Goal: Task Accomplishment & Management: Use online tool/utility

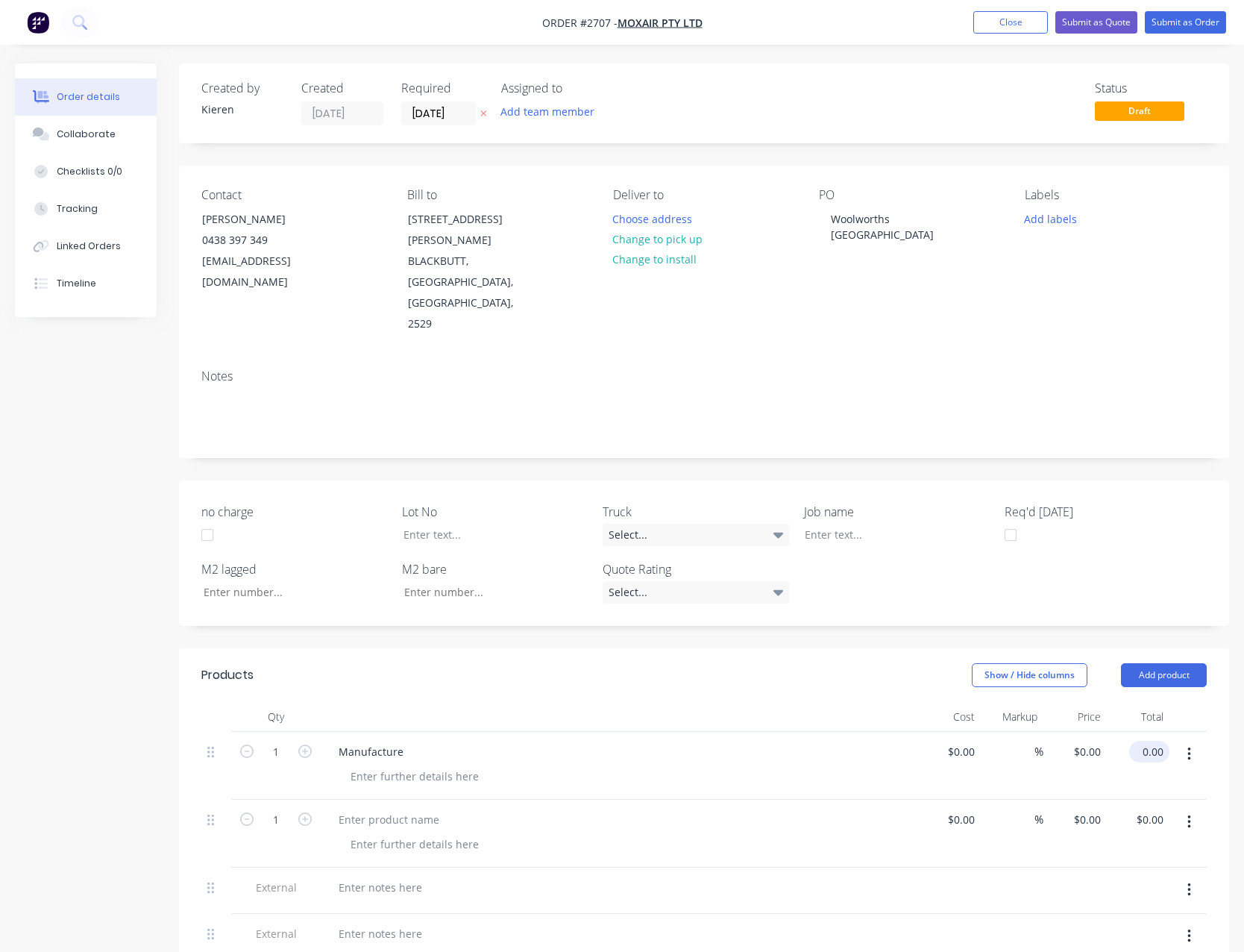
click at [1157, 741] on input "0.00" at bounding box center [1152, 751] width 35 height 22
type input "19885.00"
type input "$19,885.00"
click at [1190, 814] on icon "button" at bounding box center [1189, 822] width 4 height 16
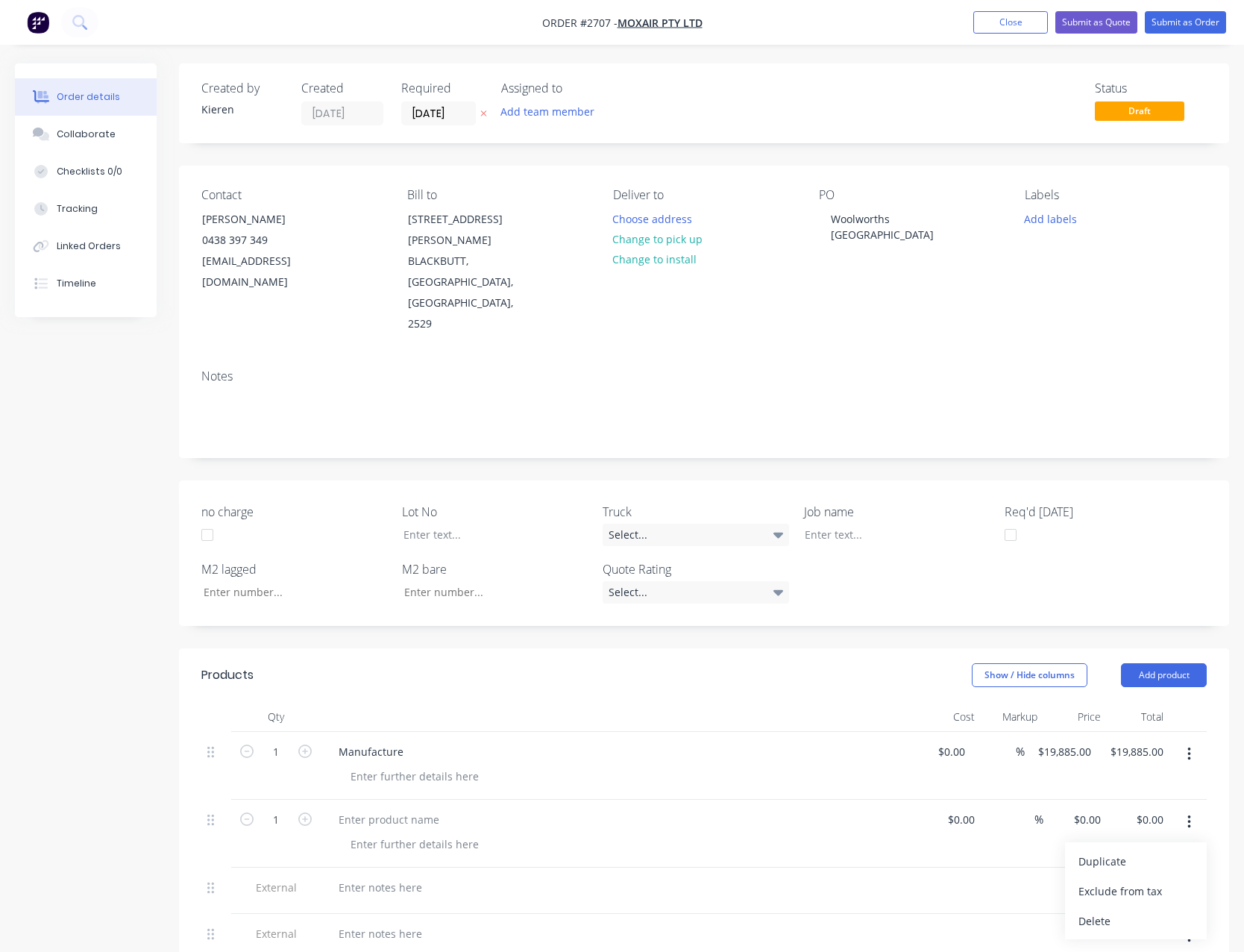
click at [1160, 910] on div "Delete" at bounding box center [1135, 921] width 115 height 22
click at [395, 809] on div at bounding box center [380, 819] width 108 height 22
click at [1189, 876] on icon "button" at bounding box center [1189, 884] width 4 height 16
click at [1155, 942] on div "Delete" at bounding box center [1135, 953] width 115 height 22
click at [1087, 23] on button "Submit as Quote" at bounding box center [1097, 23] width 82 height 23
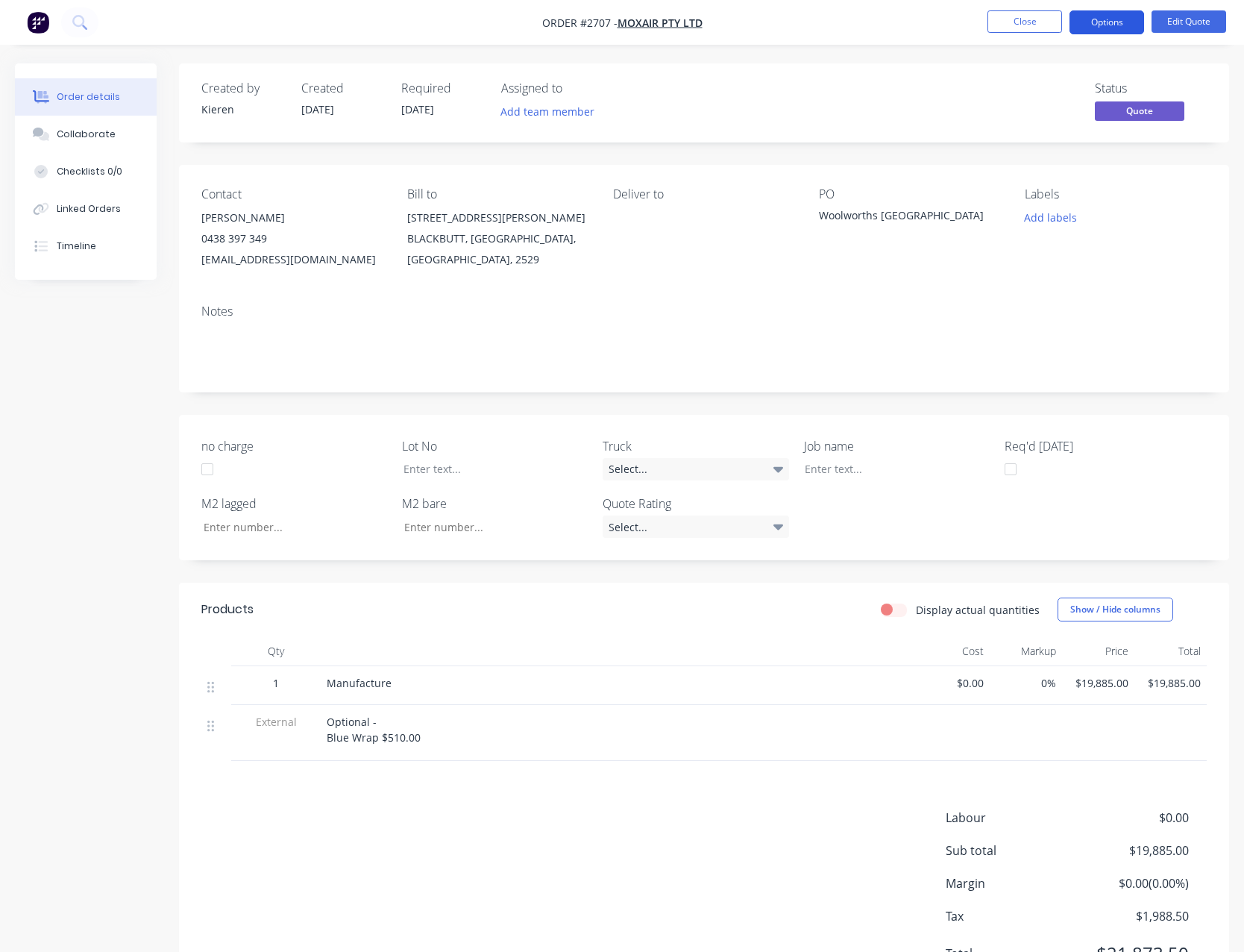
click at [1077, 18] on button "Options" at bounding box center [1106, 23] width 75 height 24
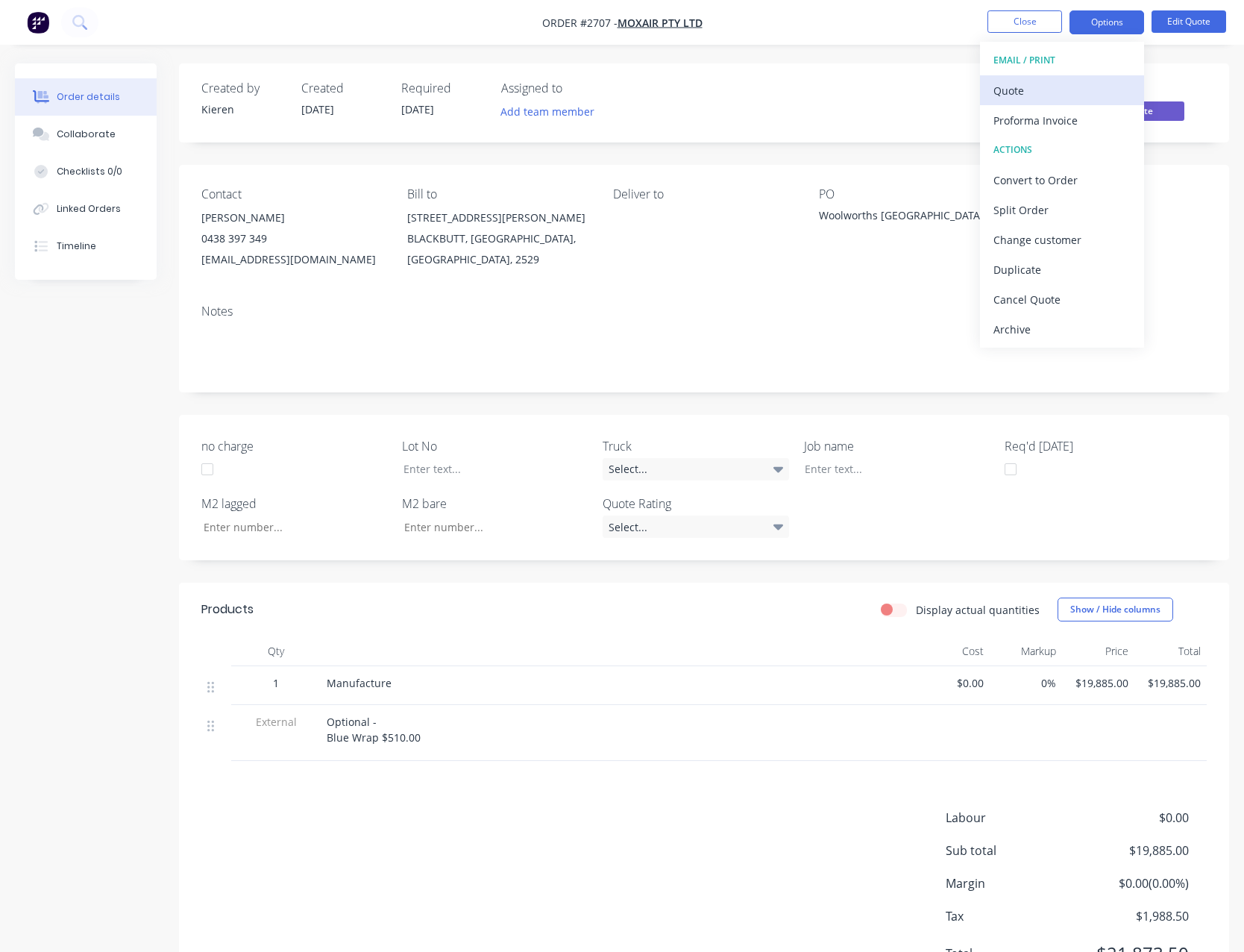
click at [1056, 78] on button "Quote" at bounding box center [1062, 90] width 164 height 30
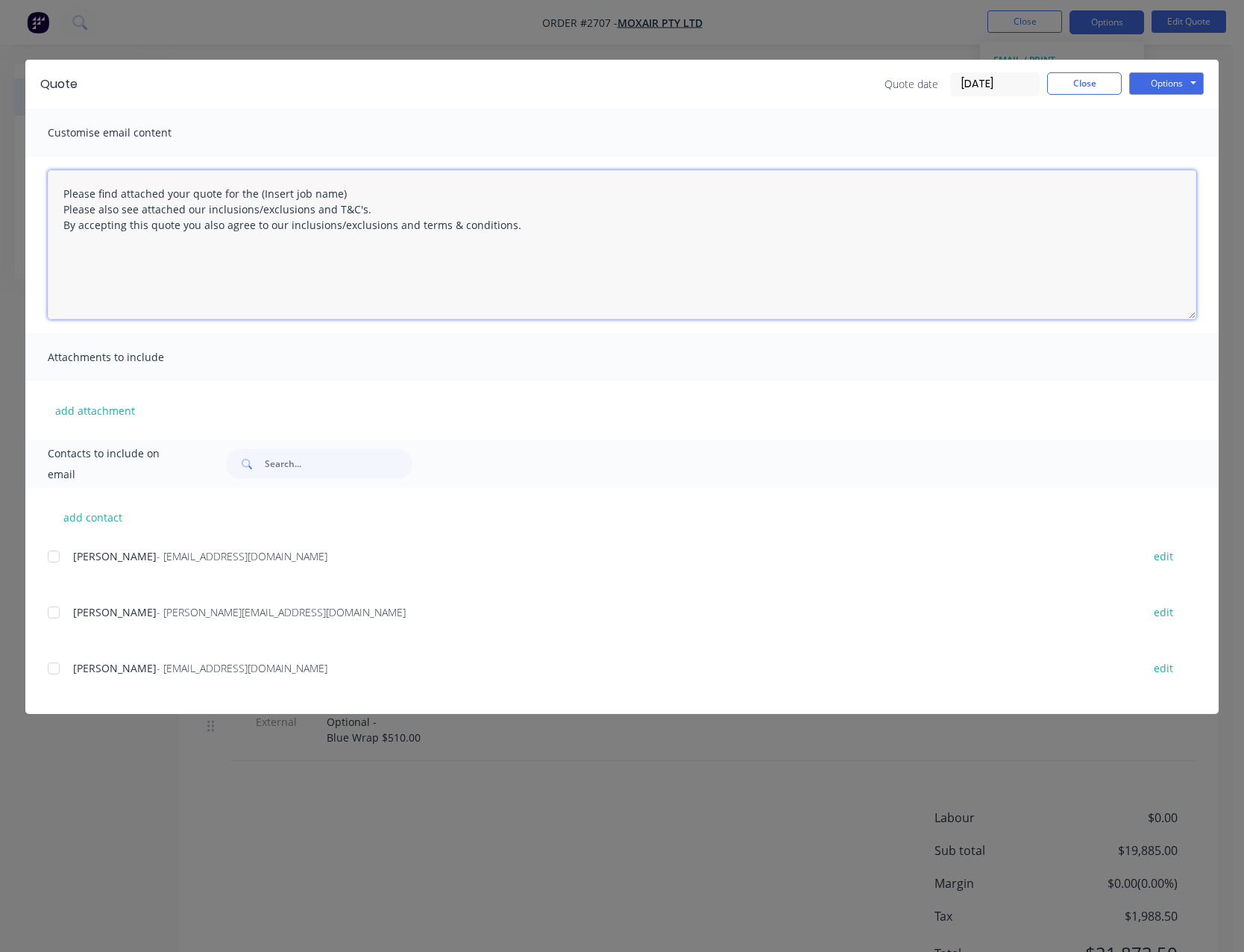
click at [357, 191] on textarea "Please find attached your quote for the (Insert job name) Please also see attac…" at bounding box center [622, 244] width 1148 height 150
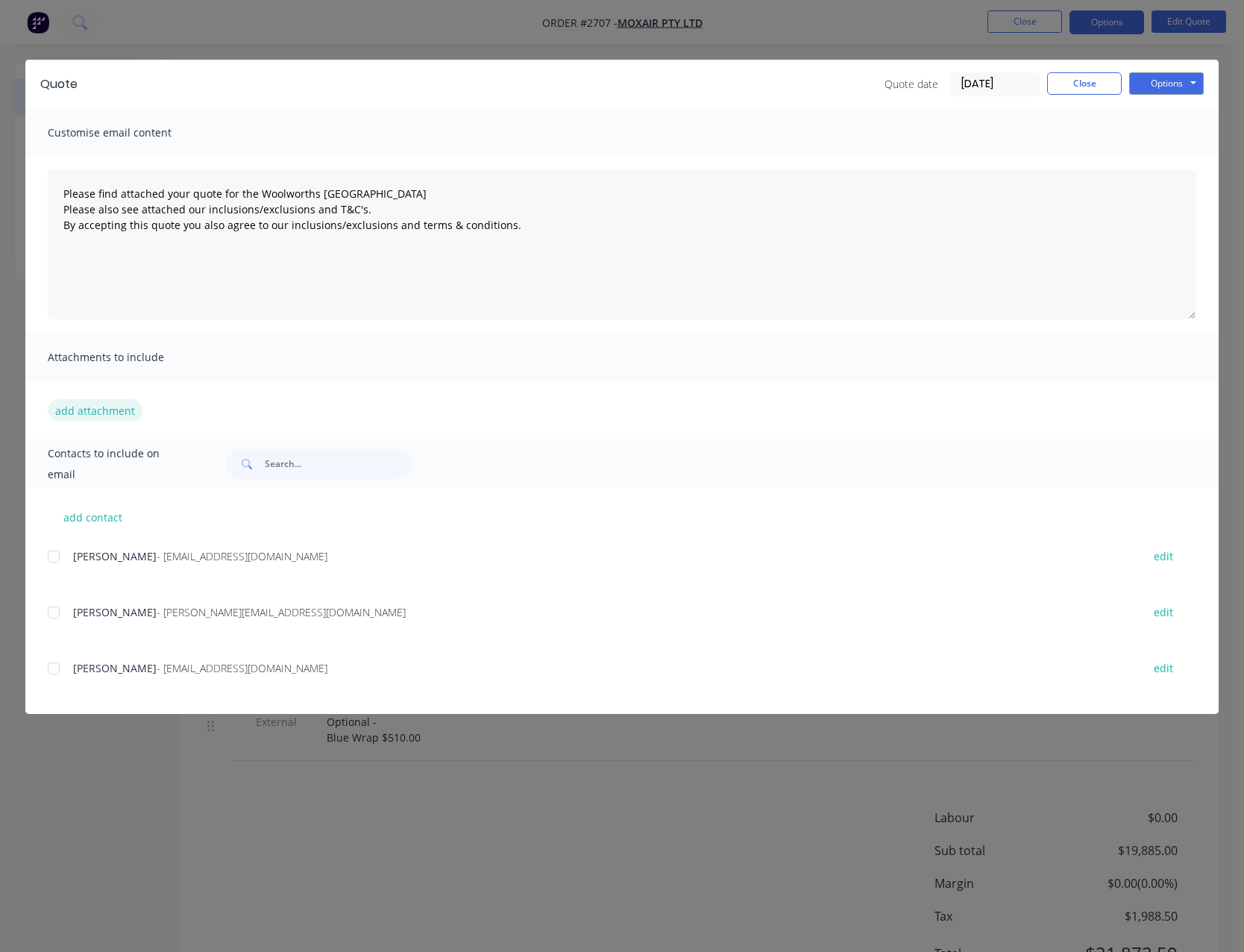
click at [77, 408] on button "add attachment" at bounding box center [95, 410] width 95 height 23
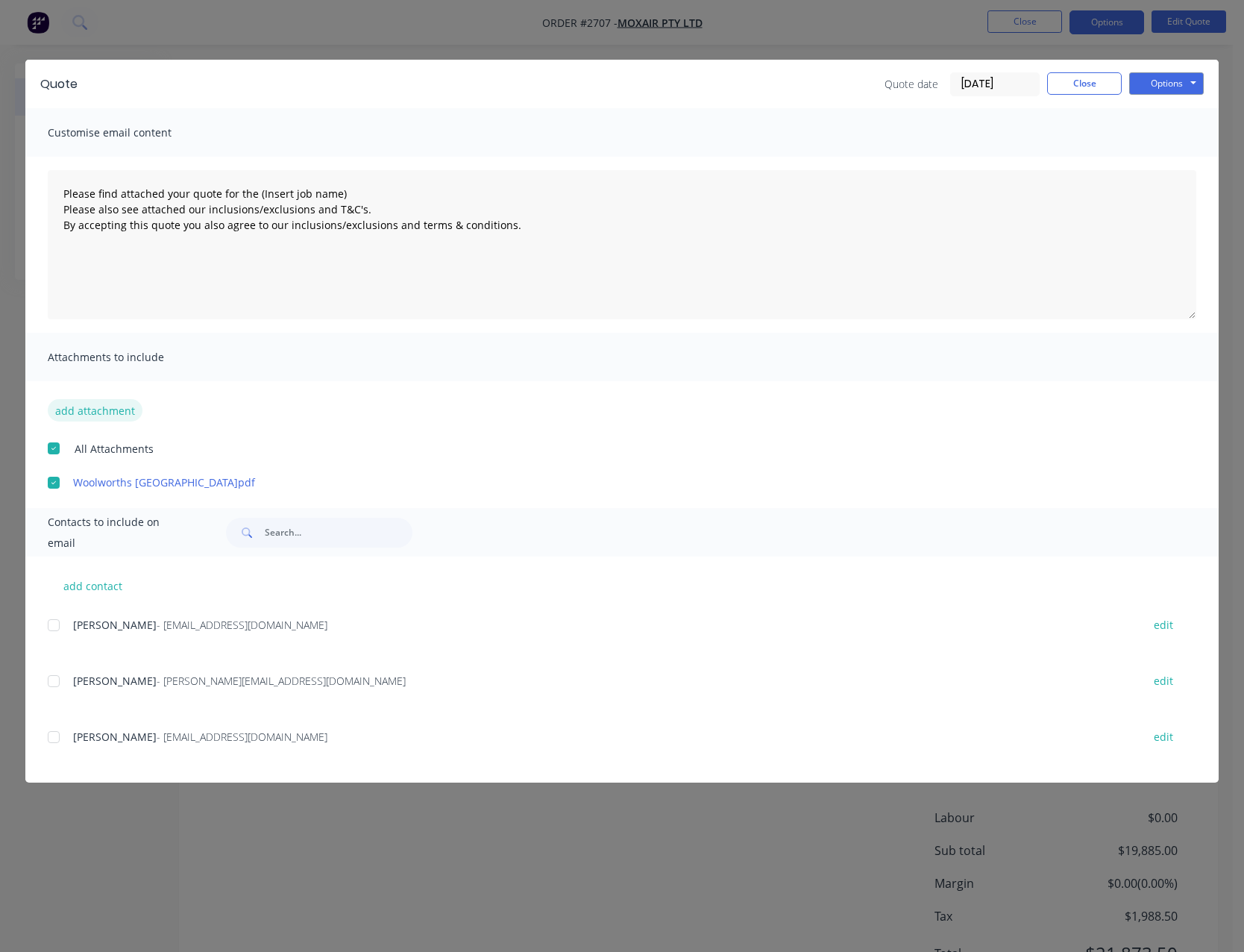
click at [107, 406] on button "add attachment" at bounding box center [95, 410] width 95 height 23
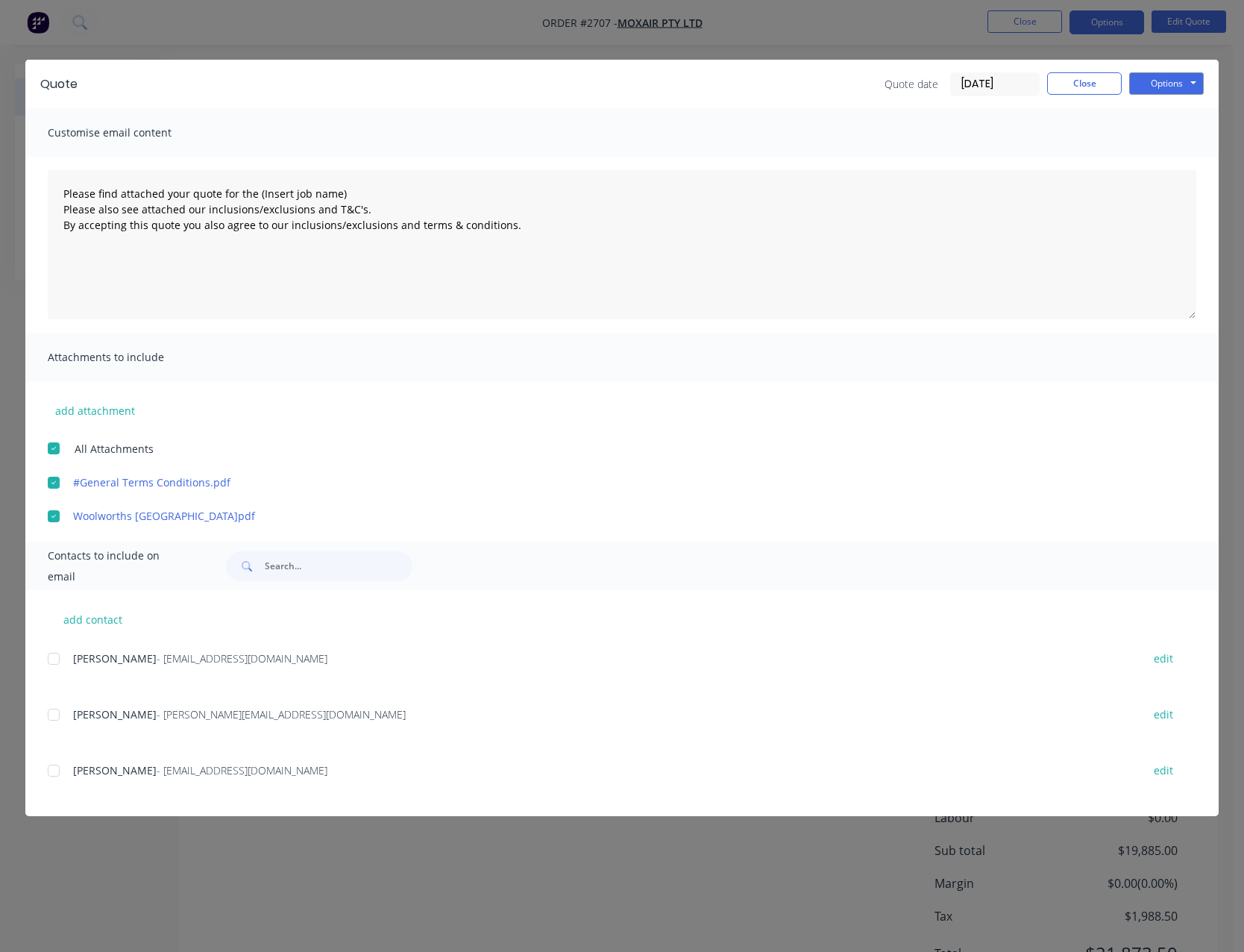
click at [54, 661] on div at bounding box center [53, 659] width 30 height 30
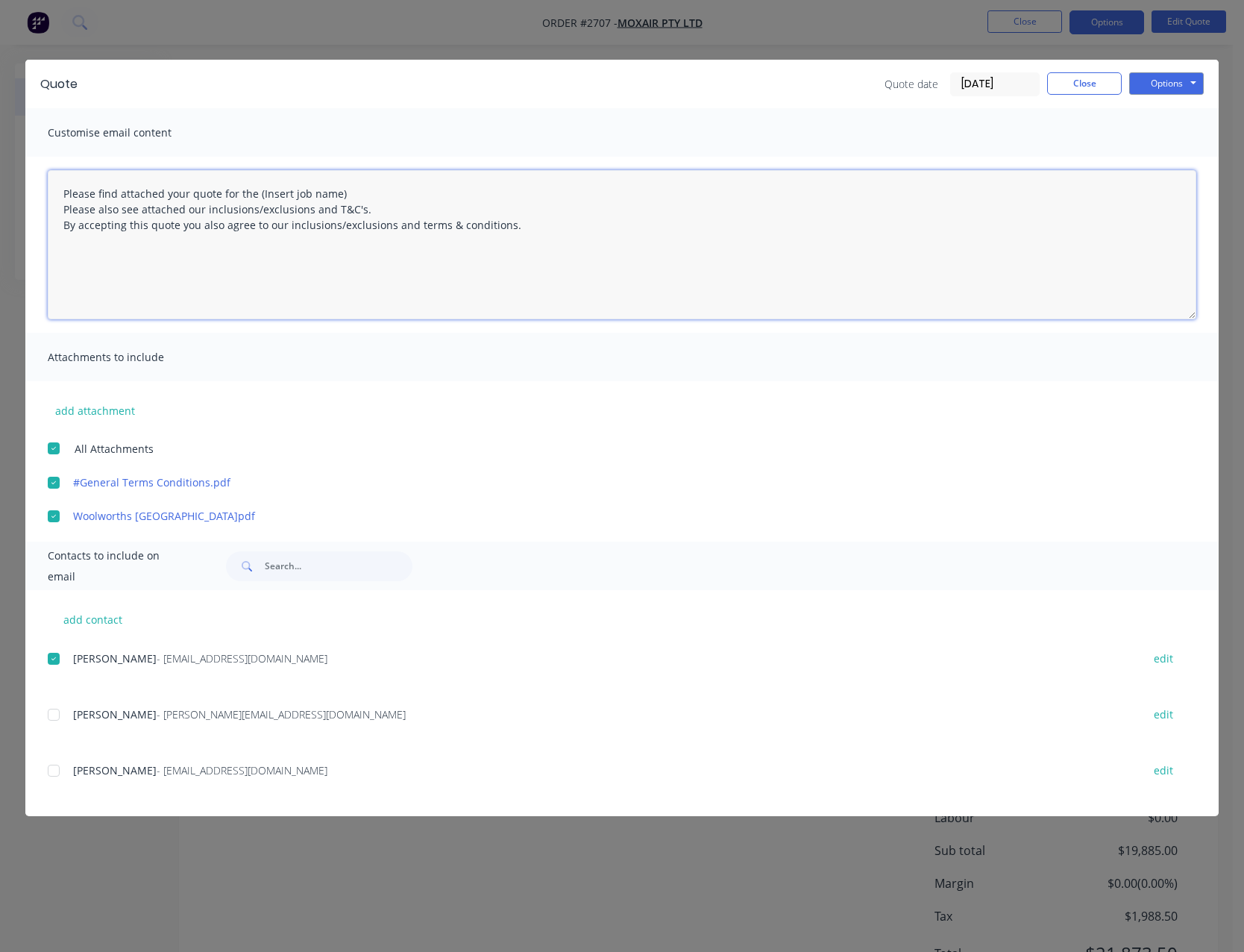
click at [344, 193] on textarea "Please find attached your quote for the (Insert job name) Please also see attac…" at bounding box center [622, 244] width 1148 height 150
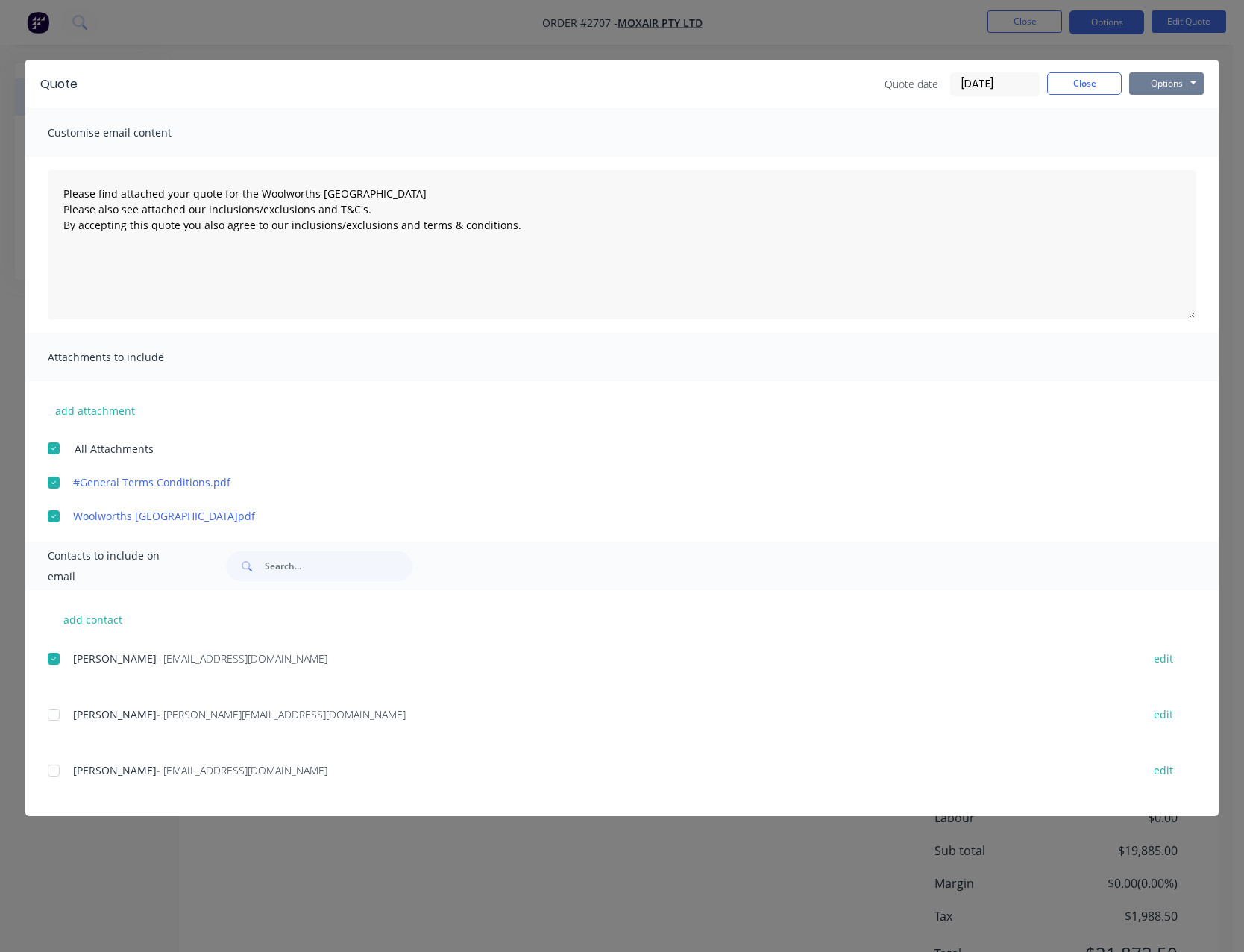
click at [1143, 88] on button "Options" at bounding box center [1166, 84] width 75 height 23
click at [1159, 161] on button "Email" at bounding box center [1176, 159] width 96 height 25
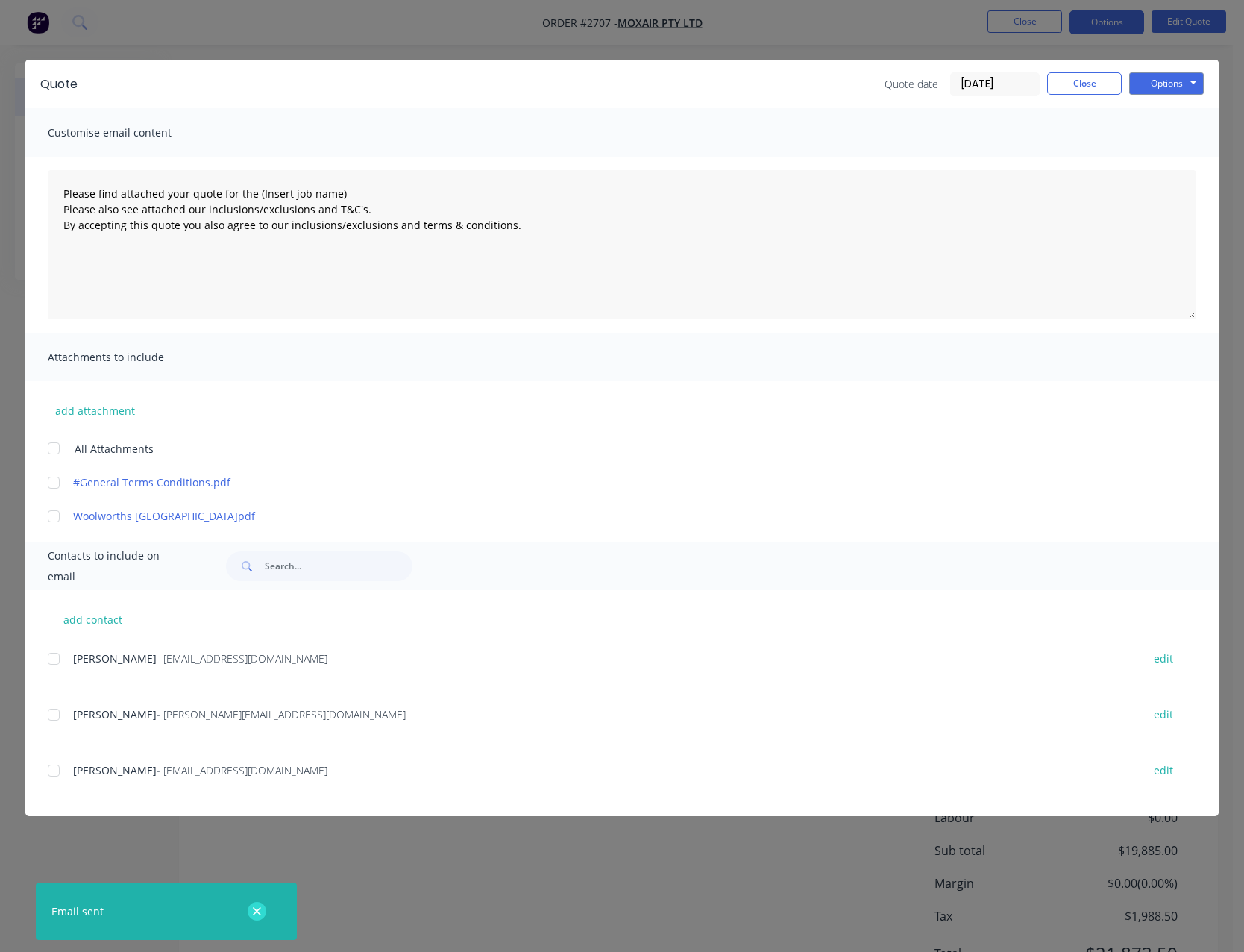
click at [252, 908] on icon "button" at bounding box center [257, 911] width 10 height 14
type textarea "Please find attached your quote for the (Insert job name) Please also see attac…"
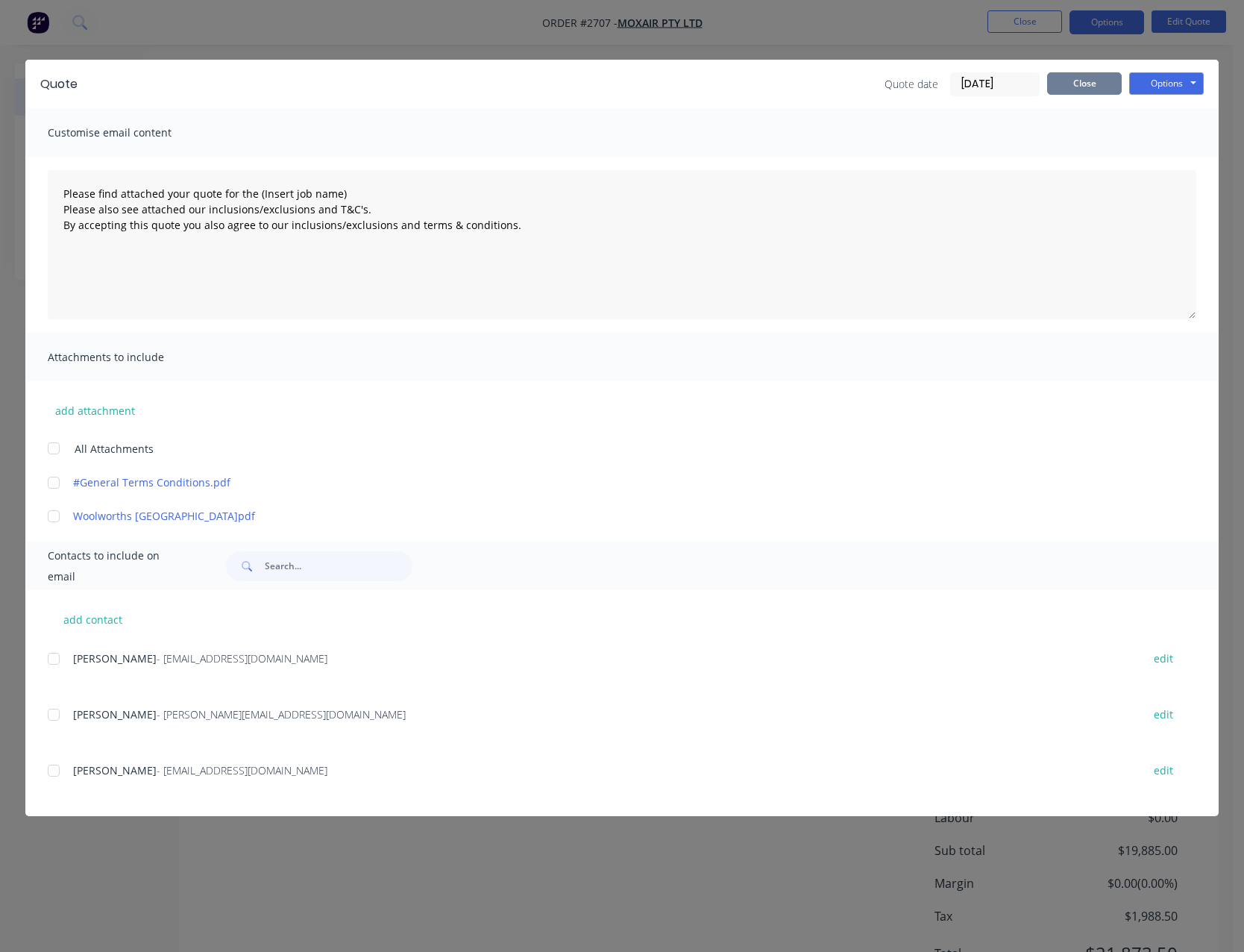
click at [1087, 93] on button "Close" at bounding box center [1084, 84] width 75 height 23
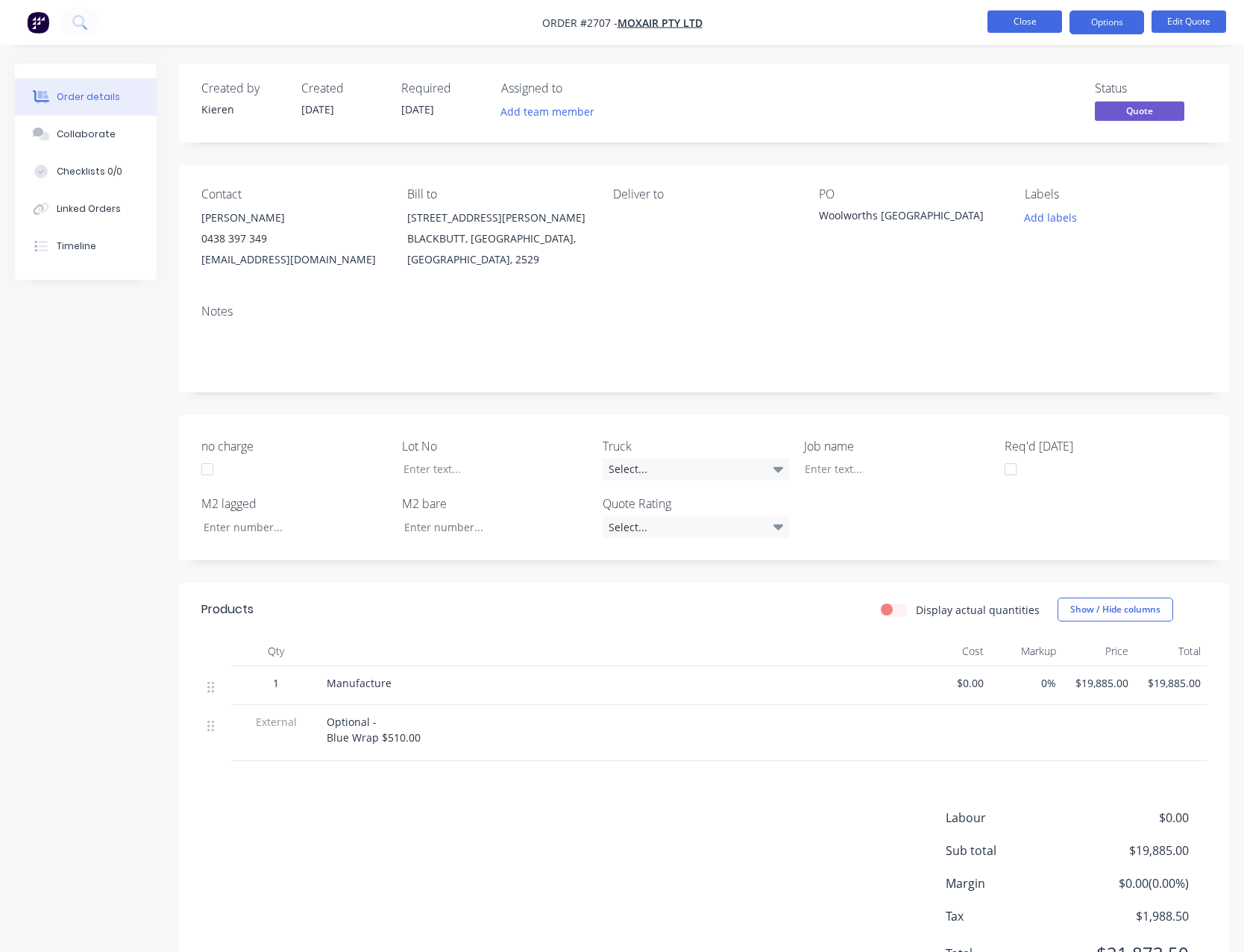
click at [1018, 19] on button "Close" at bounding box center [1024, 22] width 75 height 23
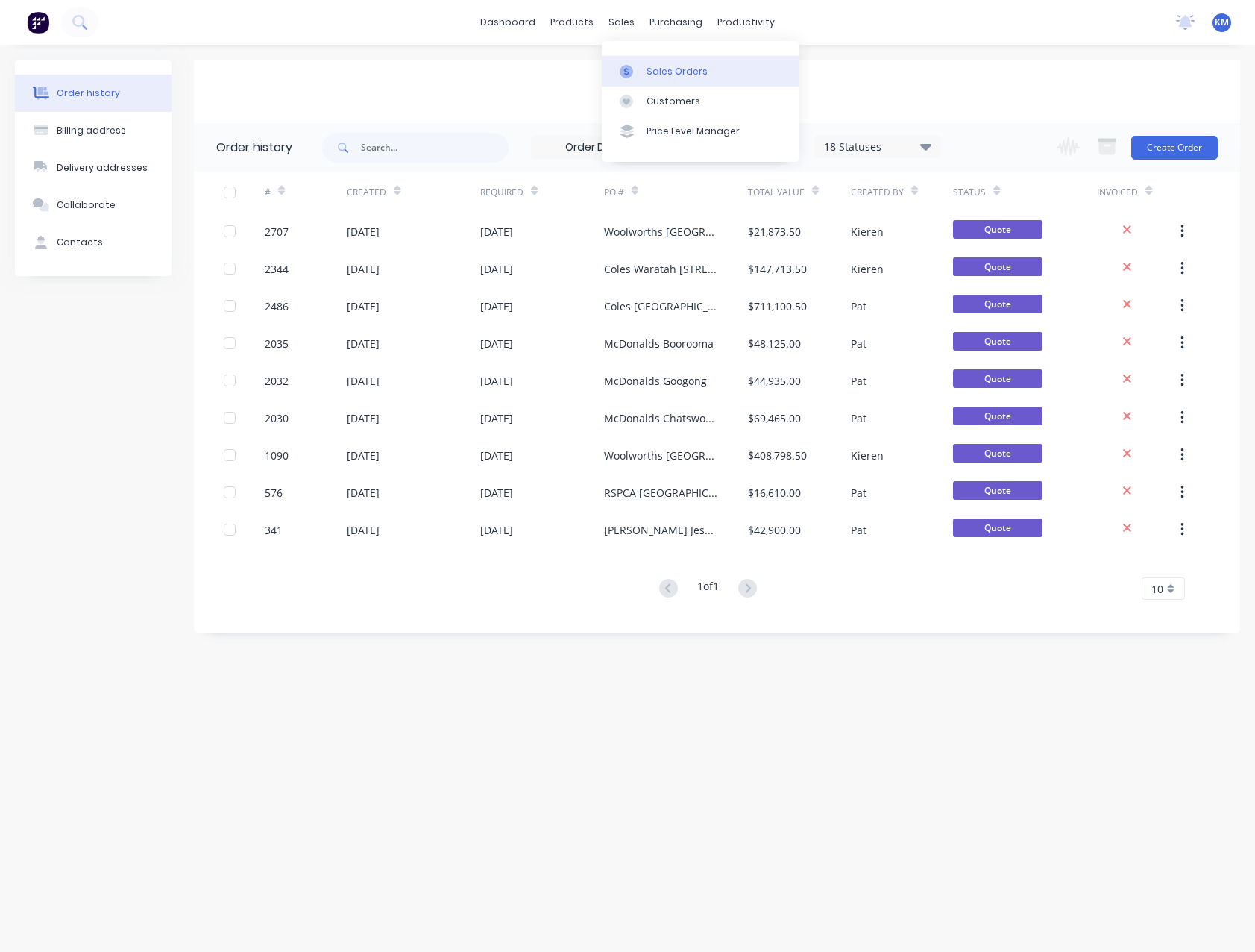
click at [673, 70] on div "Sales Orders" at bounding box center [677, 72] width 61 height 14
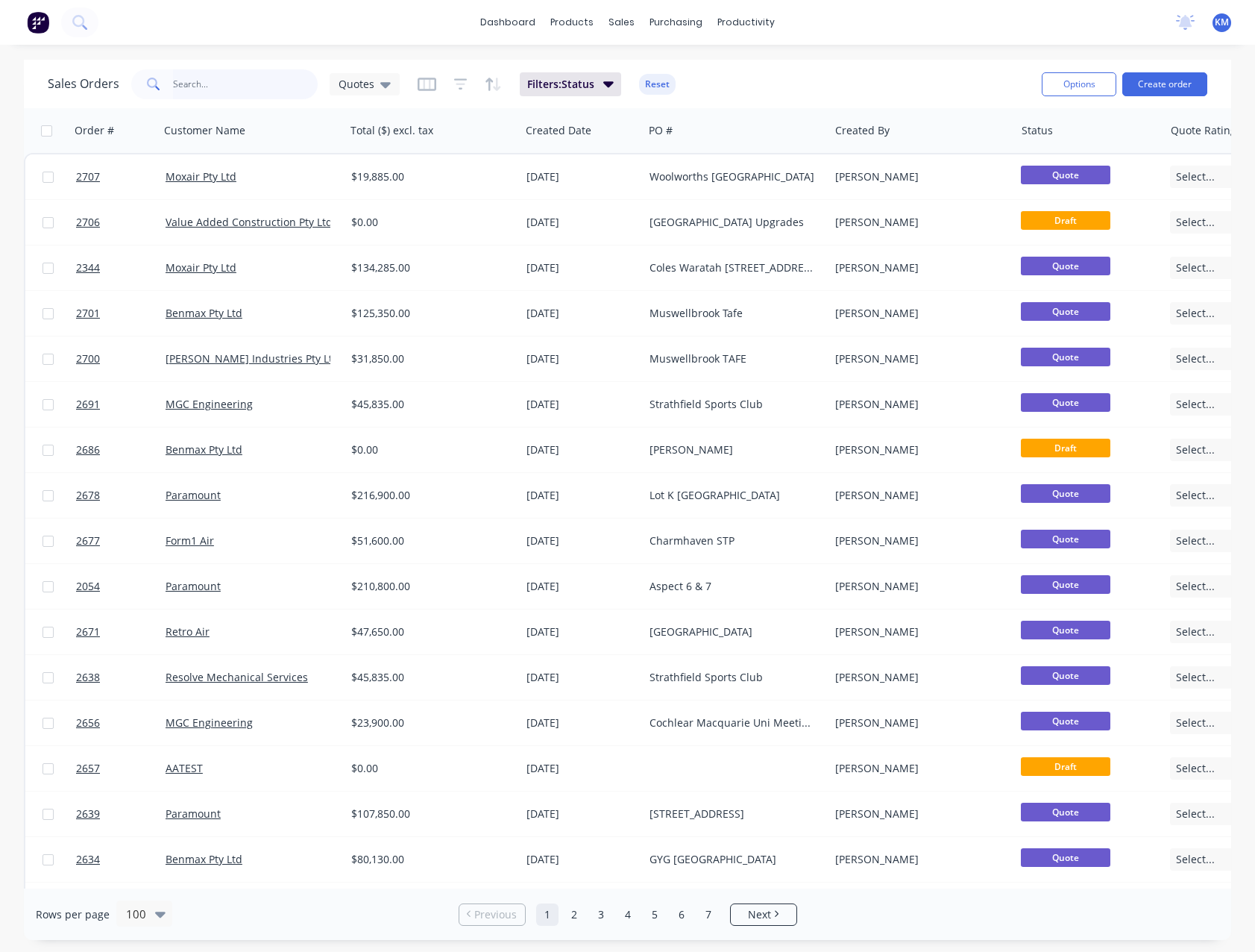
click at [206, 87] on input "text" at bounding box center [245, 84] width 146 height 30
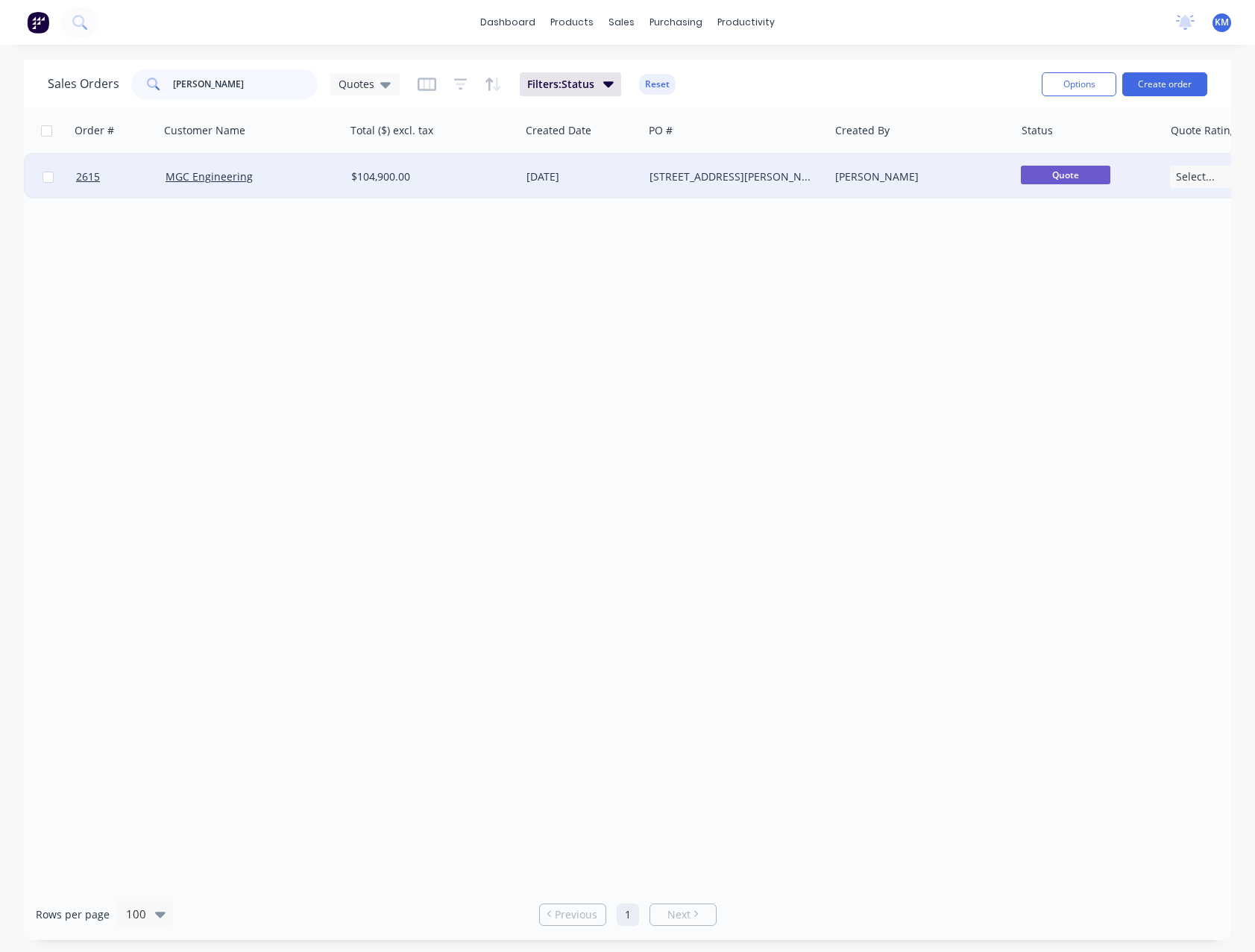
type input "[PERSON_NAME]"
click at [593, 172] on div "[DATE]" at bounding box center [582, 177] width 111 height 15
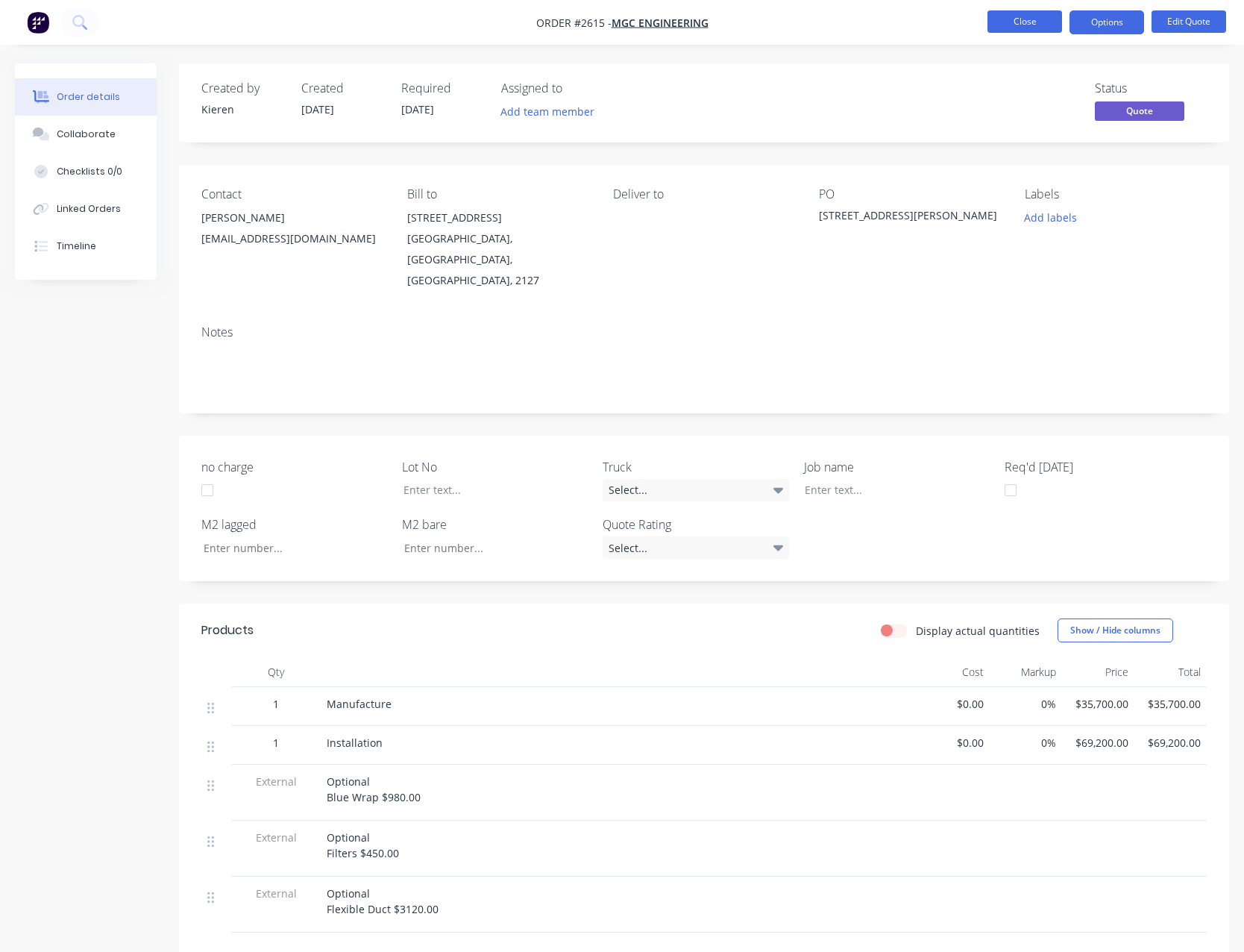
click at [1023, 19] on button "Close" at bounding box center [1024, 22] width 75 height 23
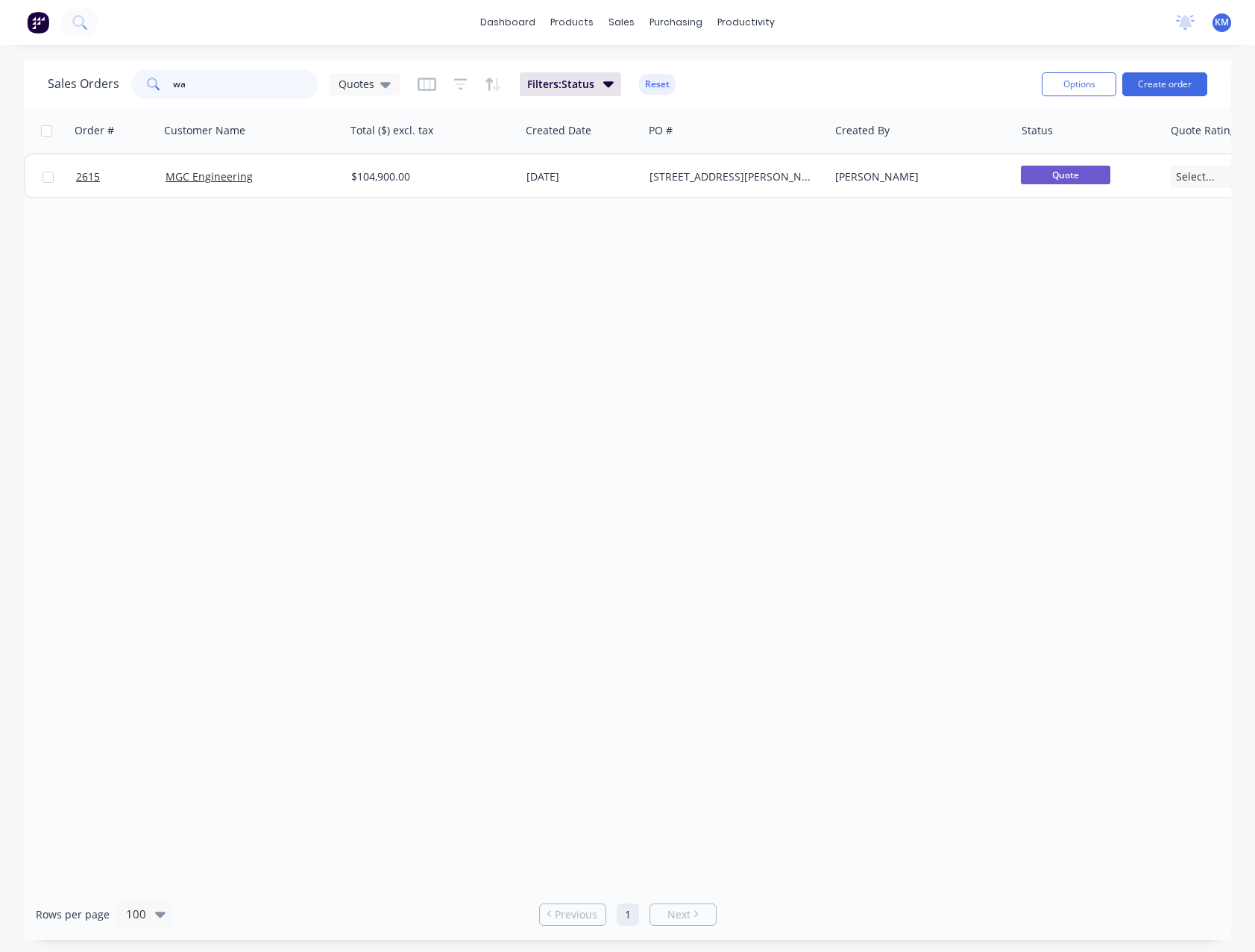
type input "w"
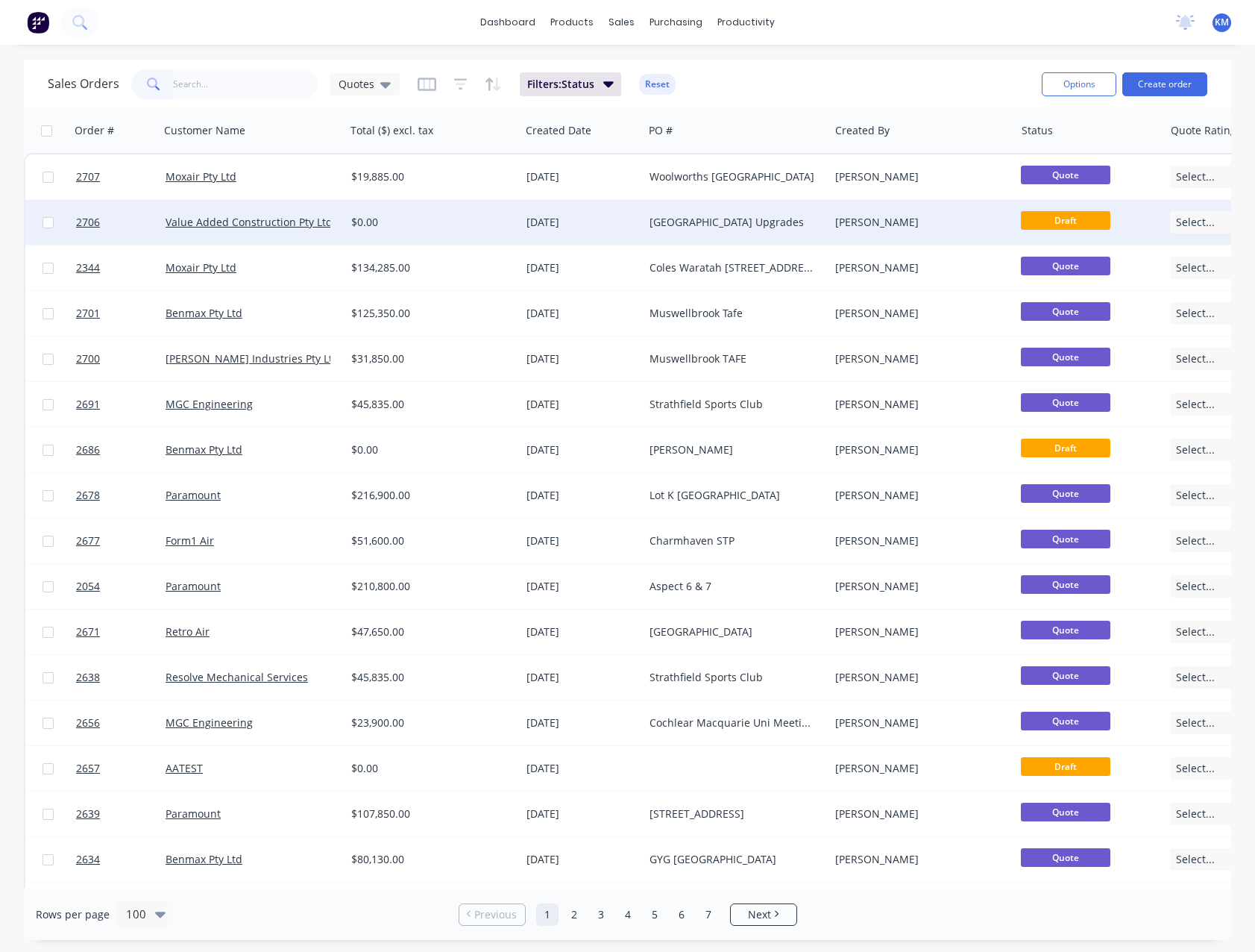
click at [499, 228] on div "$0.00" at bounding box center [429, 222] width 155 height 15
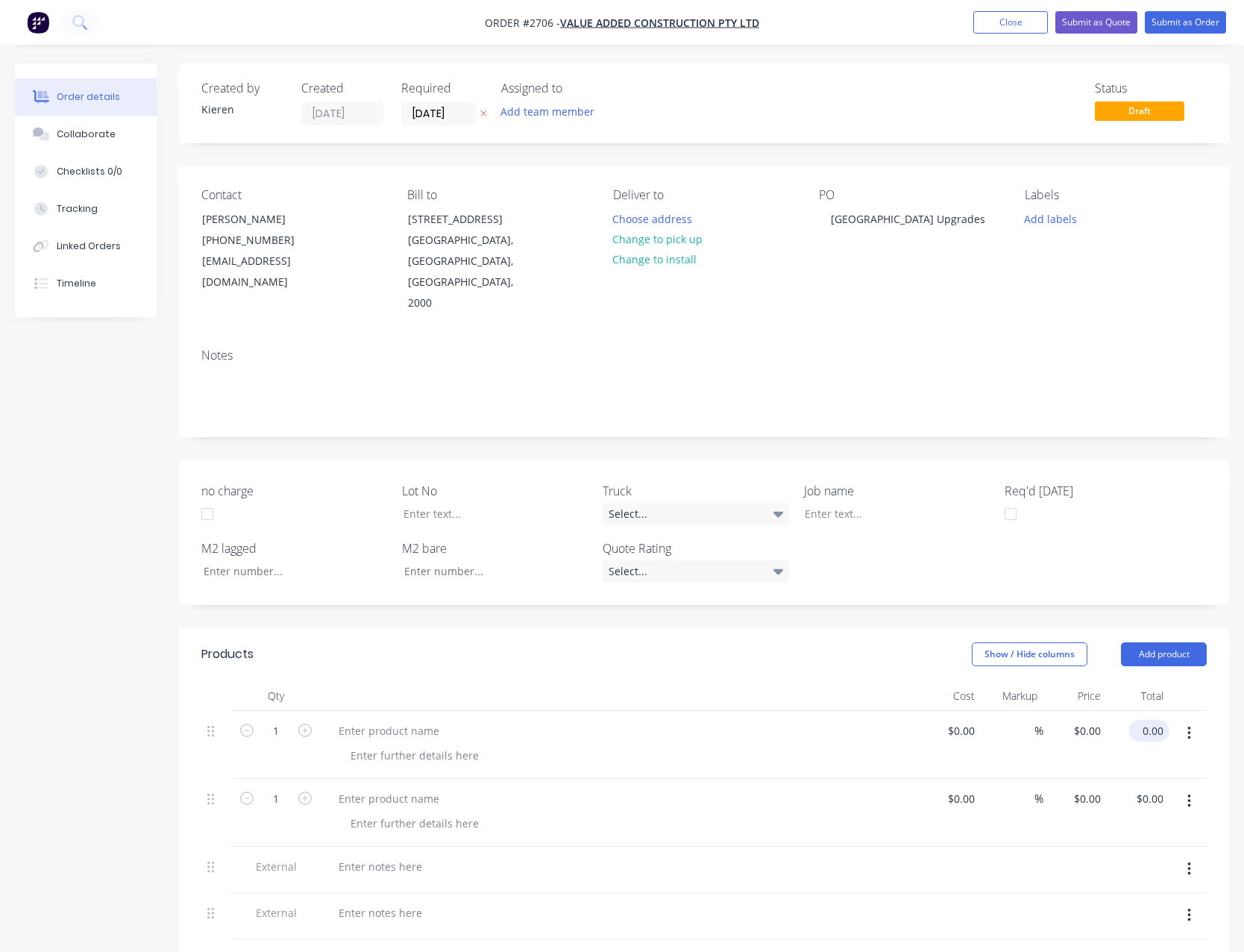
click at [1165, 720] on input "0.00" at bounding box center [1152, 730] width 35 height 22
type input "6"
type input "25800.00"
type input "$25,800.00"
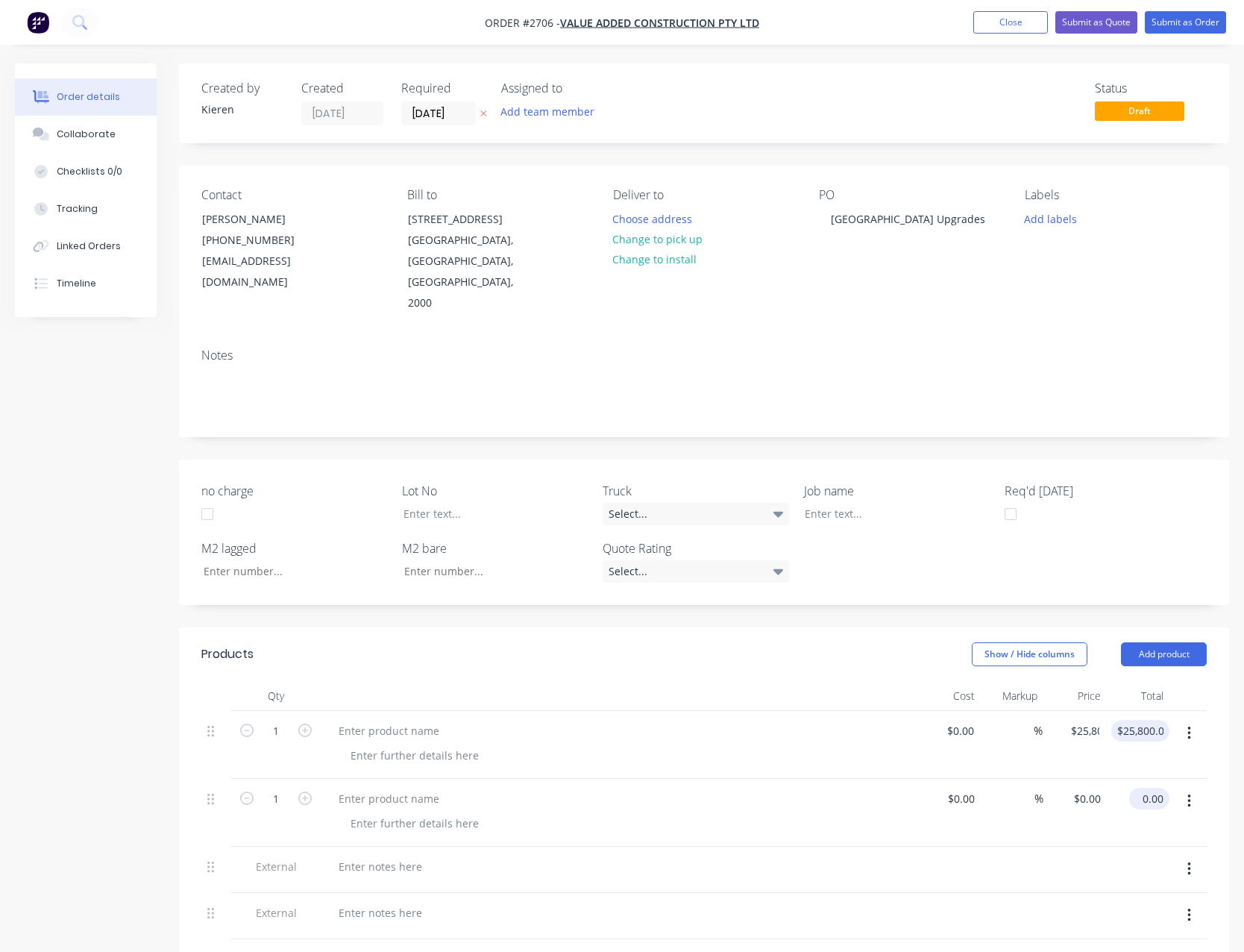
click at [1142, 788] on input "0.00" at bounding box center [1152, 798] width 35 height 22
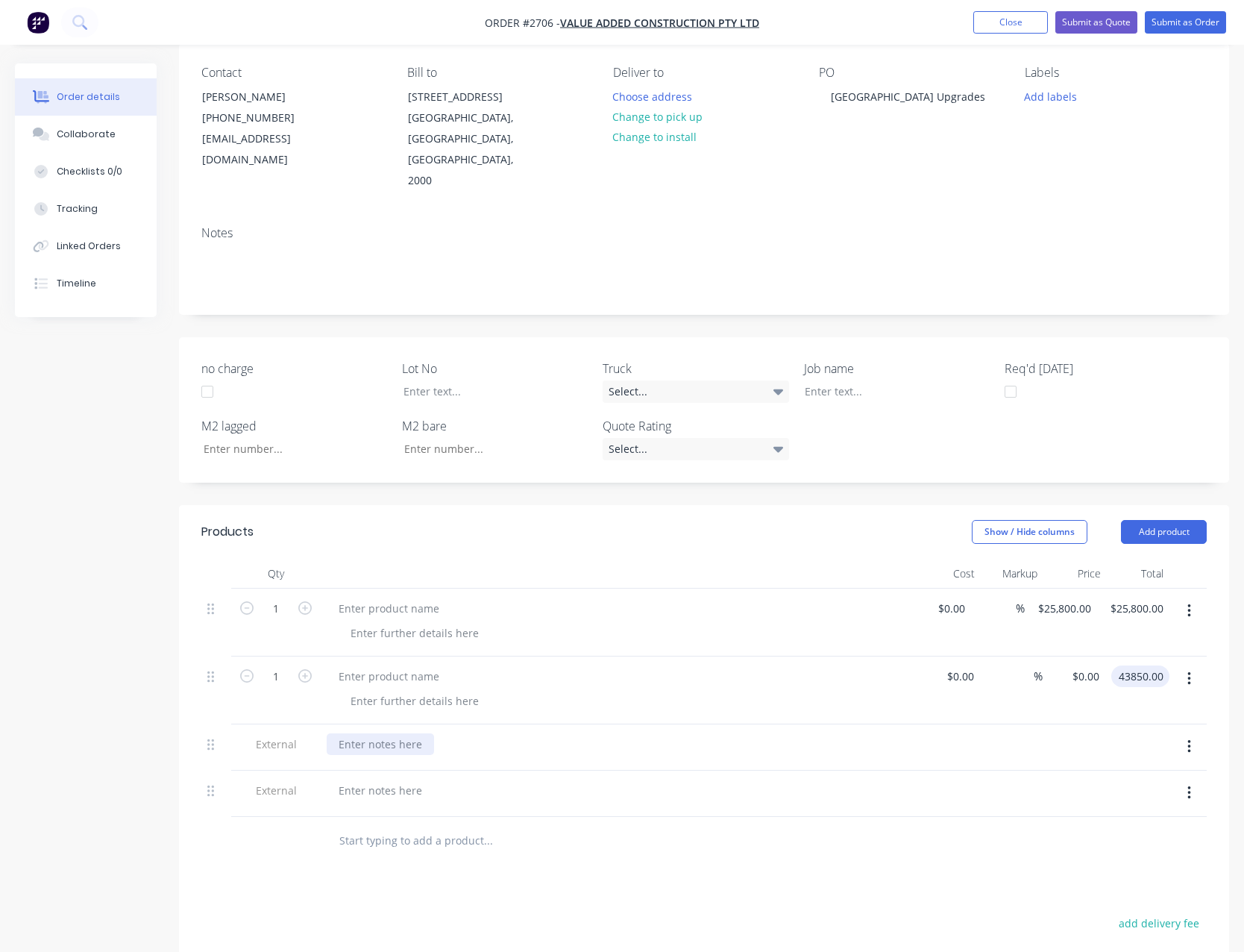
scroll to position [150, 0]
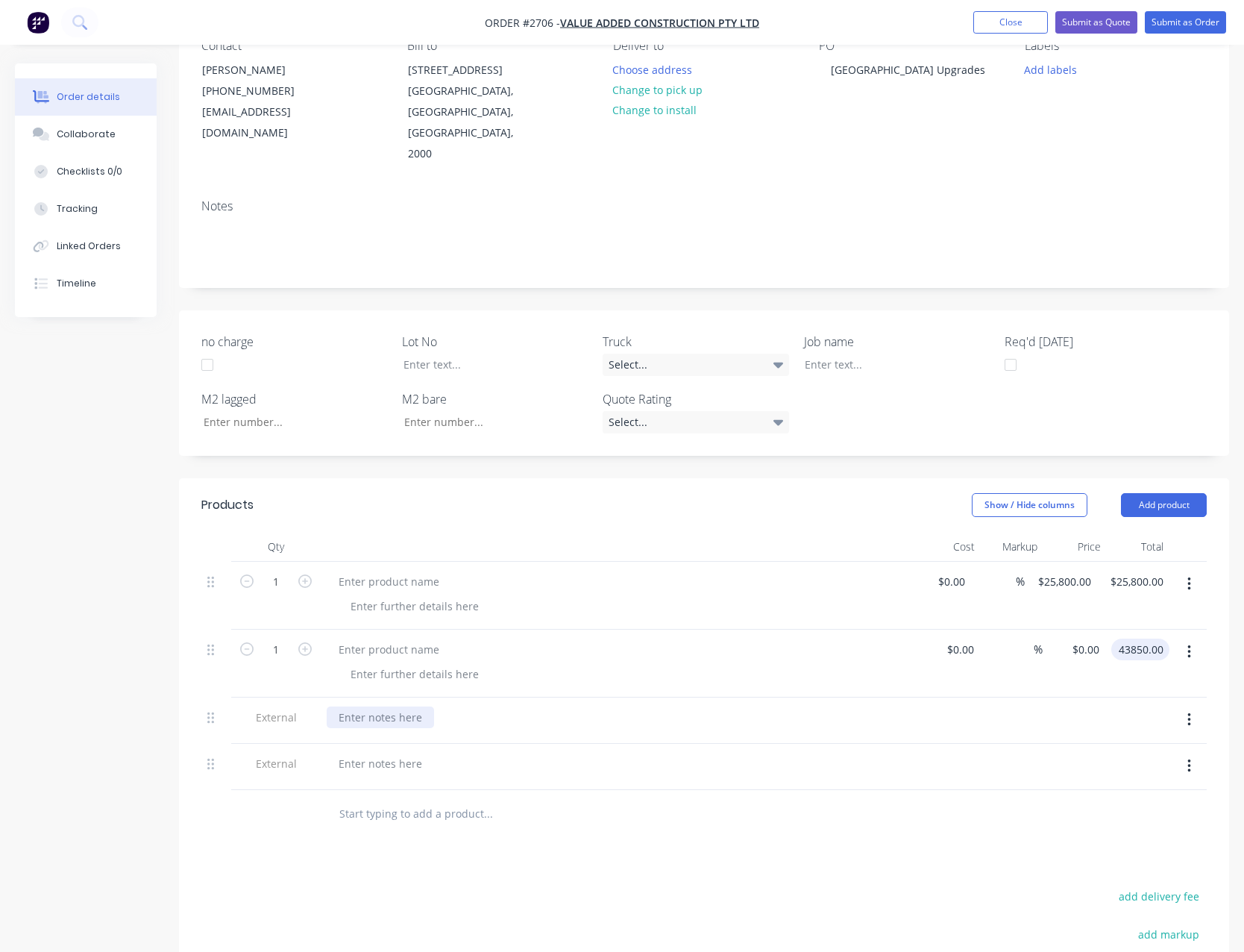
type input "43850.00"
type input "$43,850.00"
click at [356, 706] on div at bounding box center [380, 716] width 108 height 22
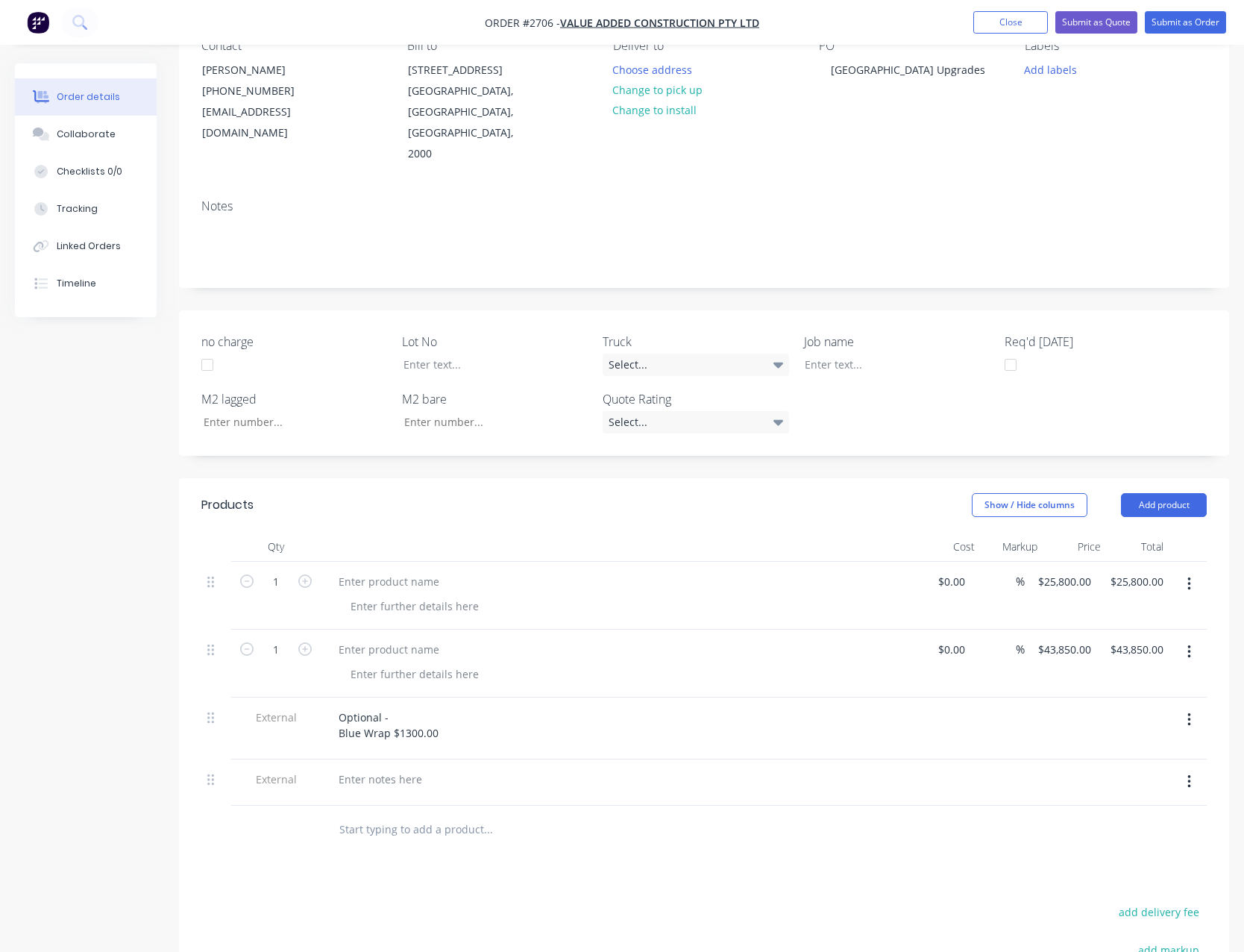
click at [1188, 774] on icon "button" at bounding box center [1189, 782] width 4 height 16
click at [1136, 839] on div "Delete" at bounding box center [1135, 850] width 115 height 22
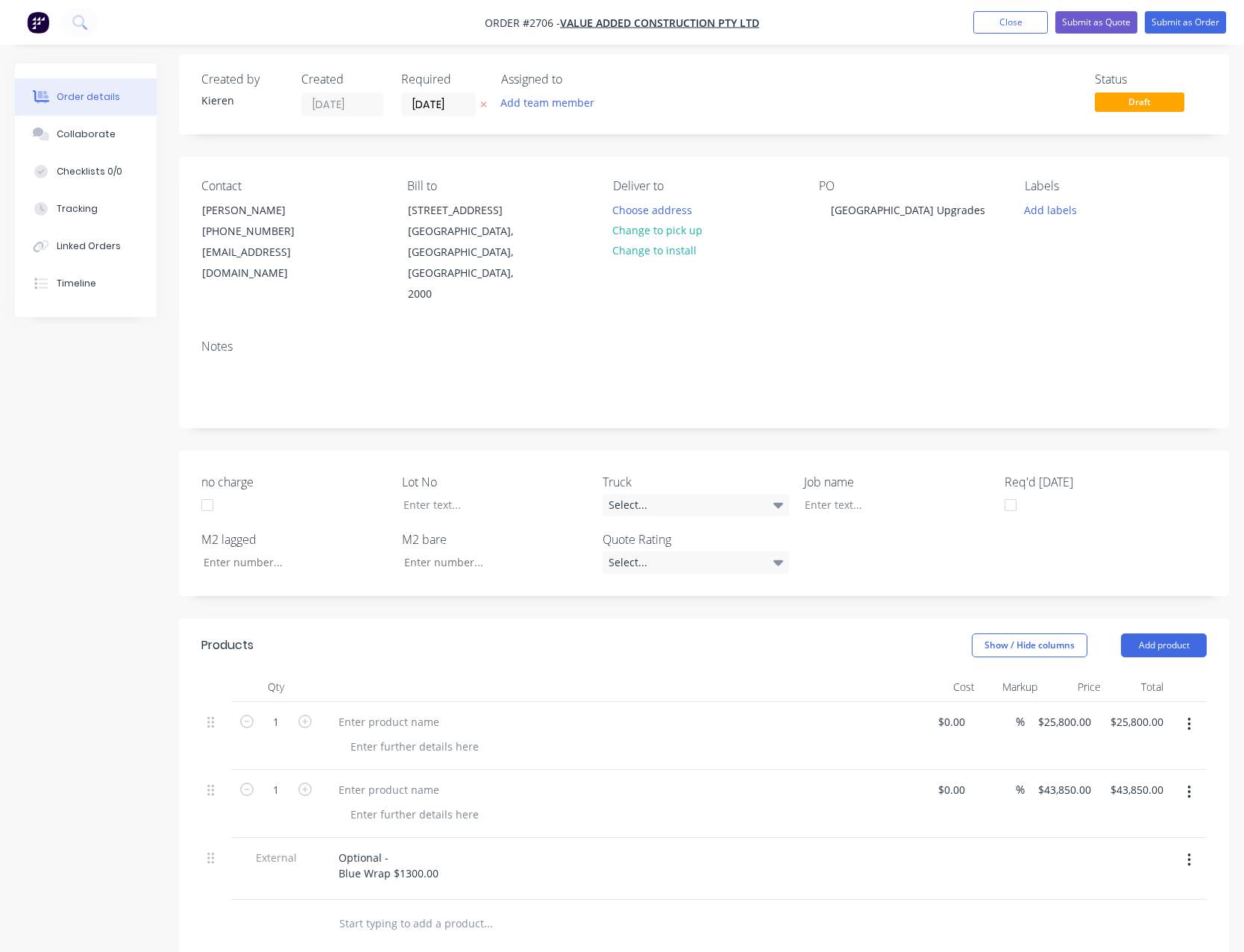
scroll to position [0, 0]
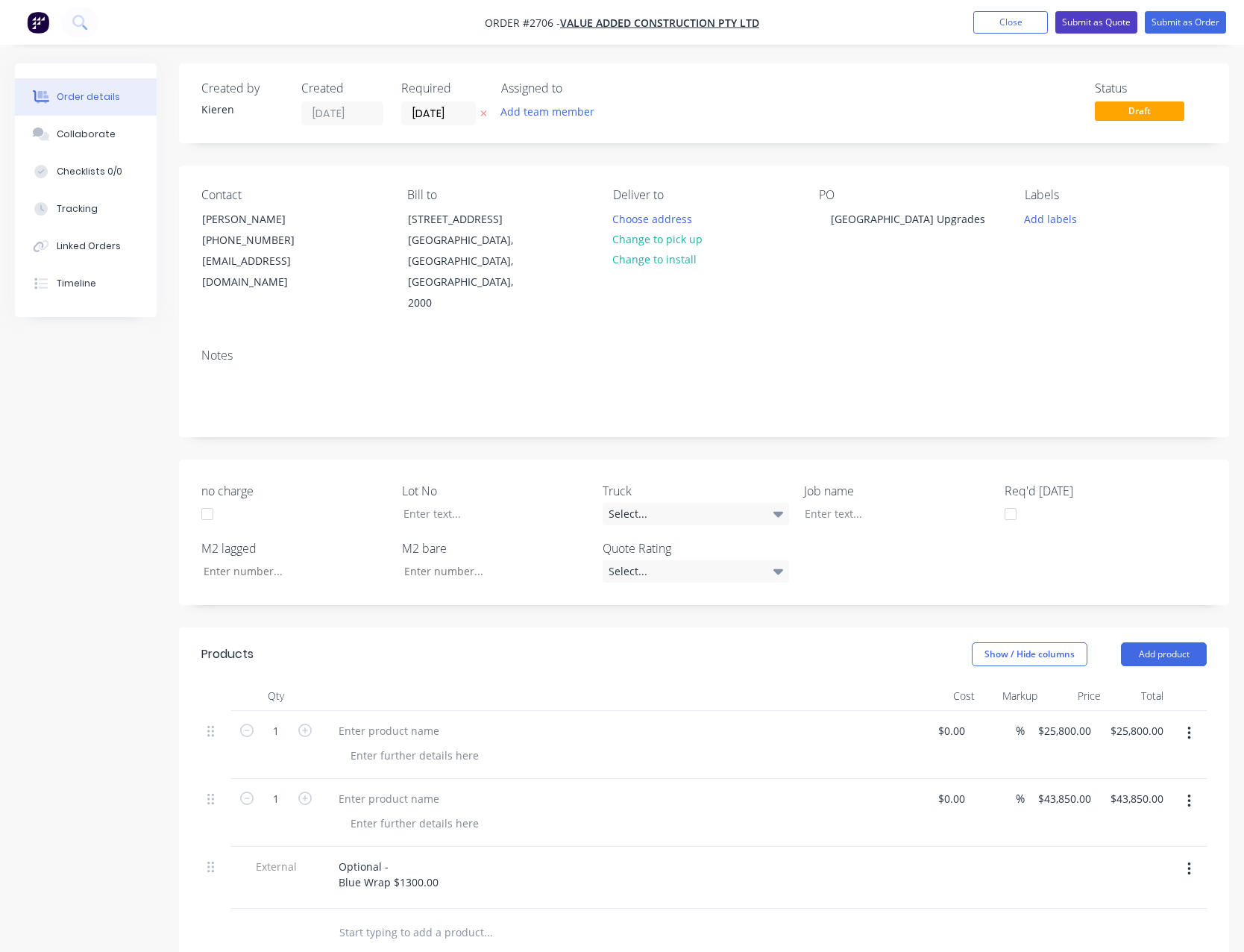
click at [1069, 26] on button "Submit as Quote" at bounding box center [1097, 23] width 82 height 23
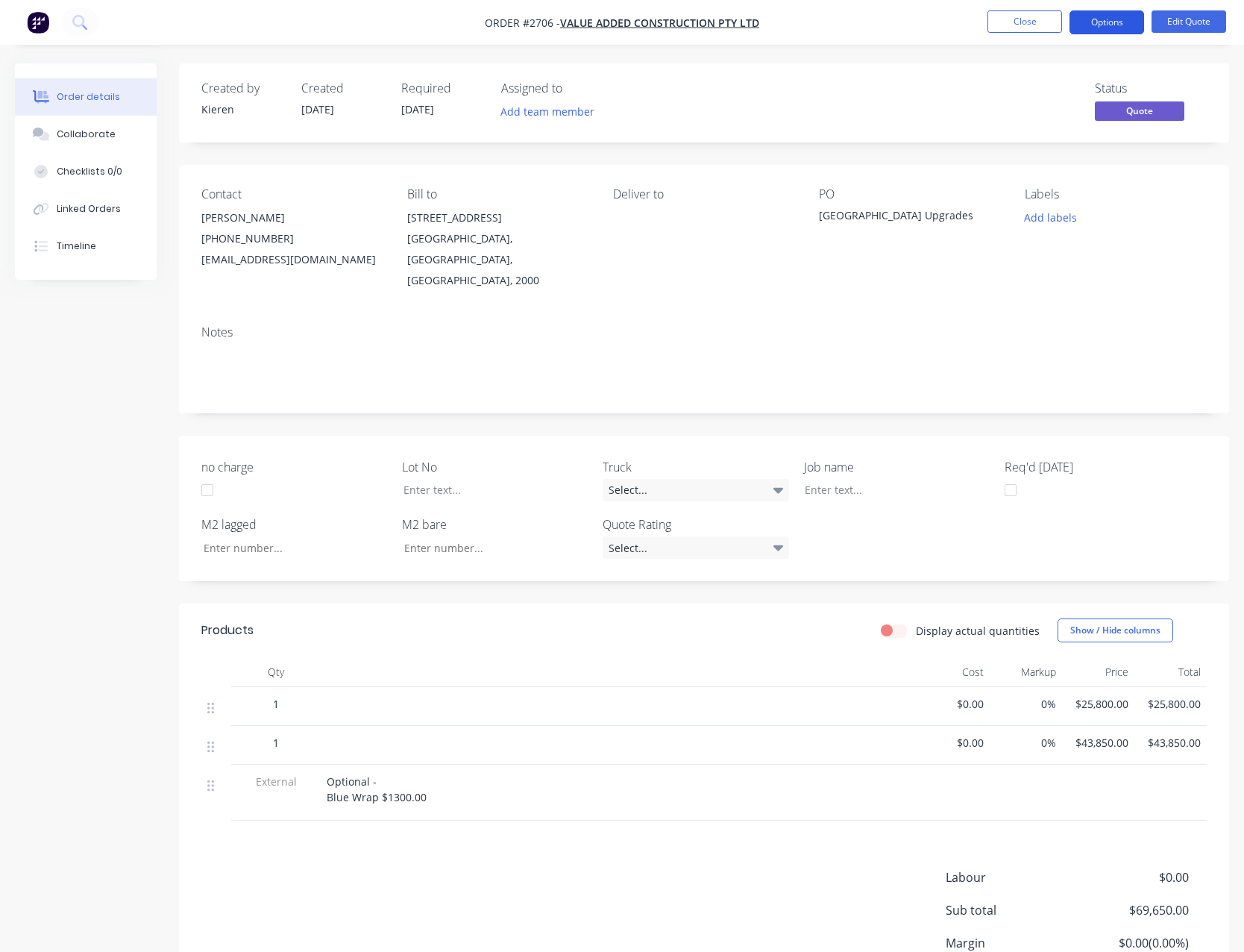
click at [1098, 30] on button "Options" at bounding box center [1106, 23] width 75 height 24
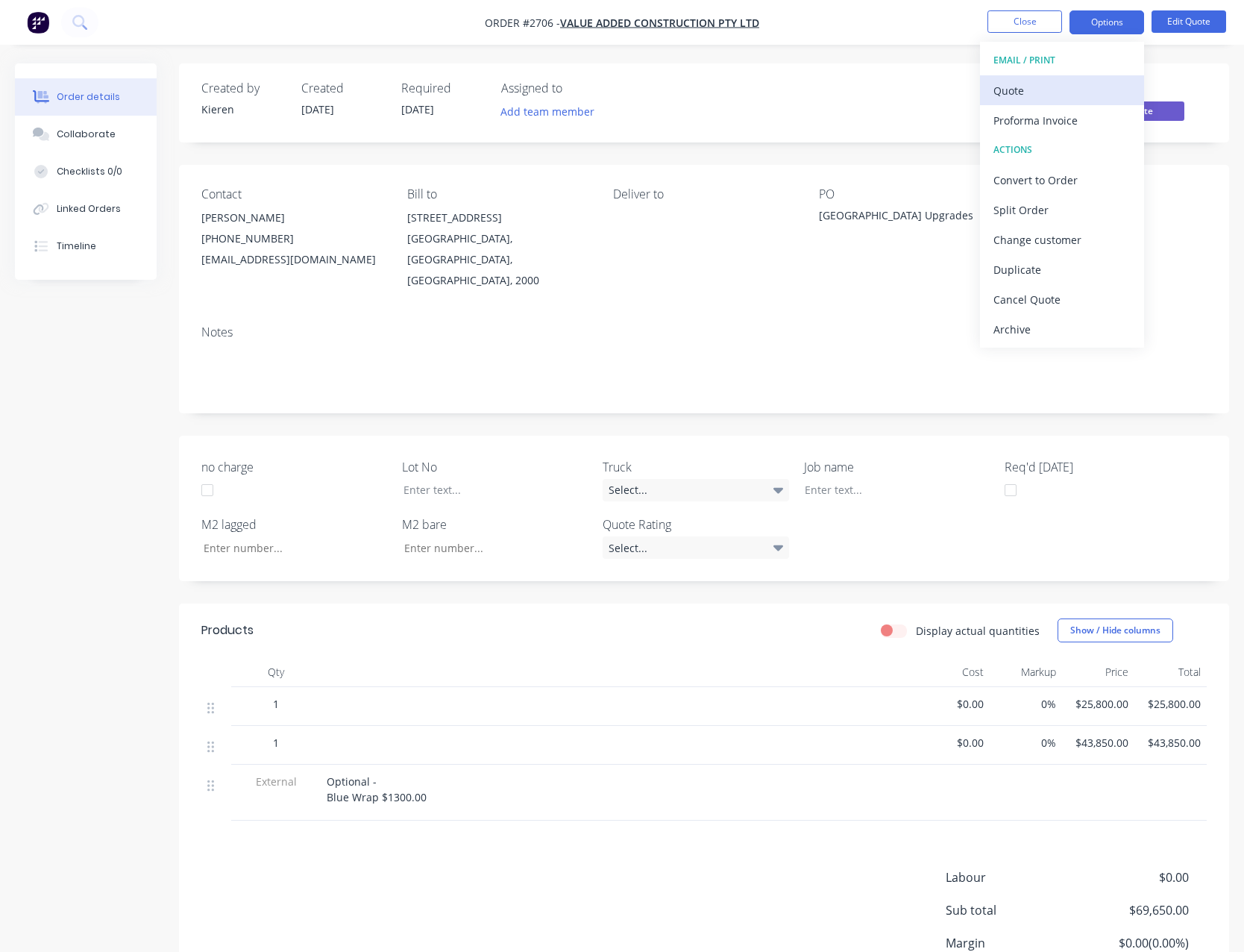
click at [1074, 84] on div "Quote" at bounding box center [1062, 90] width 138 height 22
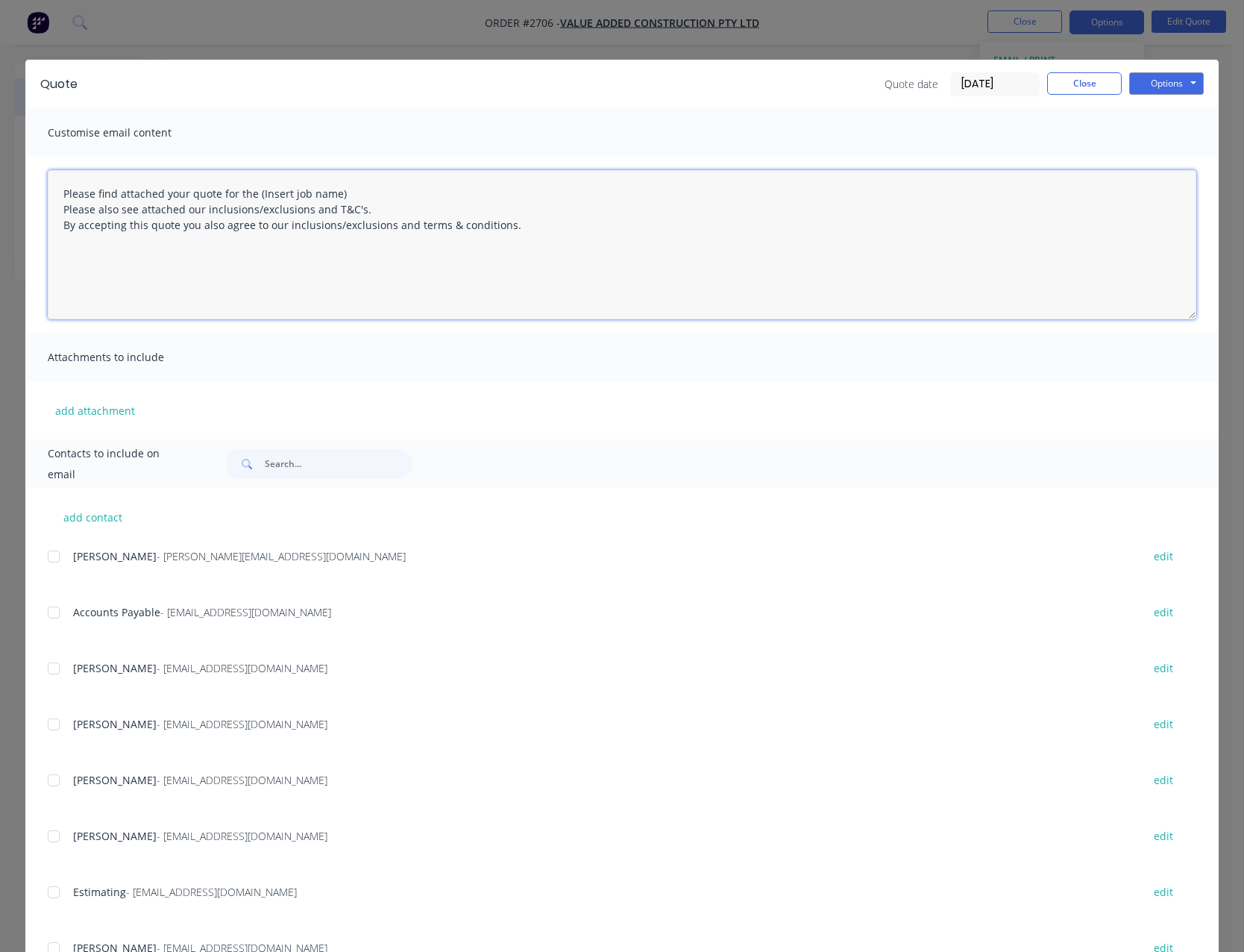
click at [348, 189] on textarea "Please find attached your quote for the (Insert job name) Please also see attac…" at bounding box center [622, 244] width 1148 height 150
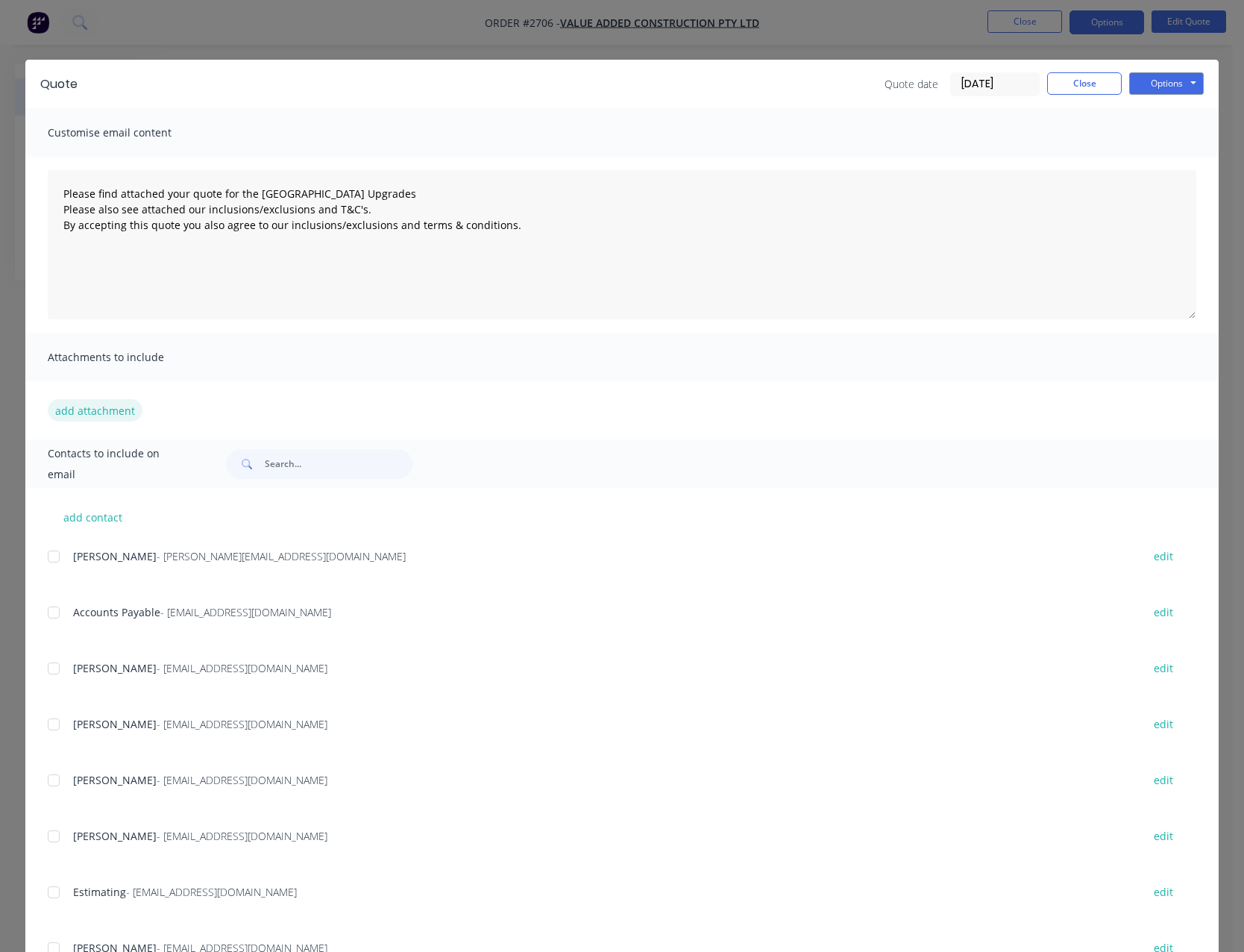
click at [71, 408] on button "add attachment" at bounding box center [95, 410] width 95 height 23
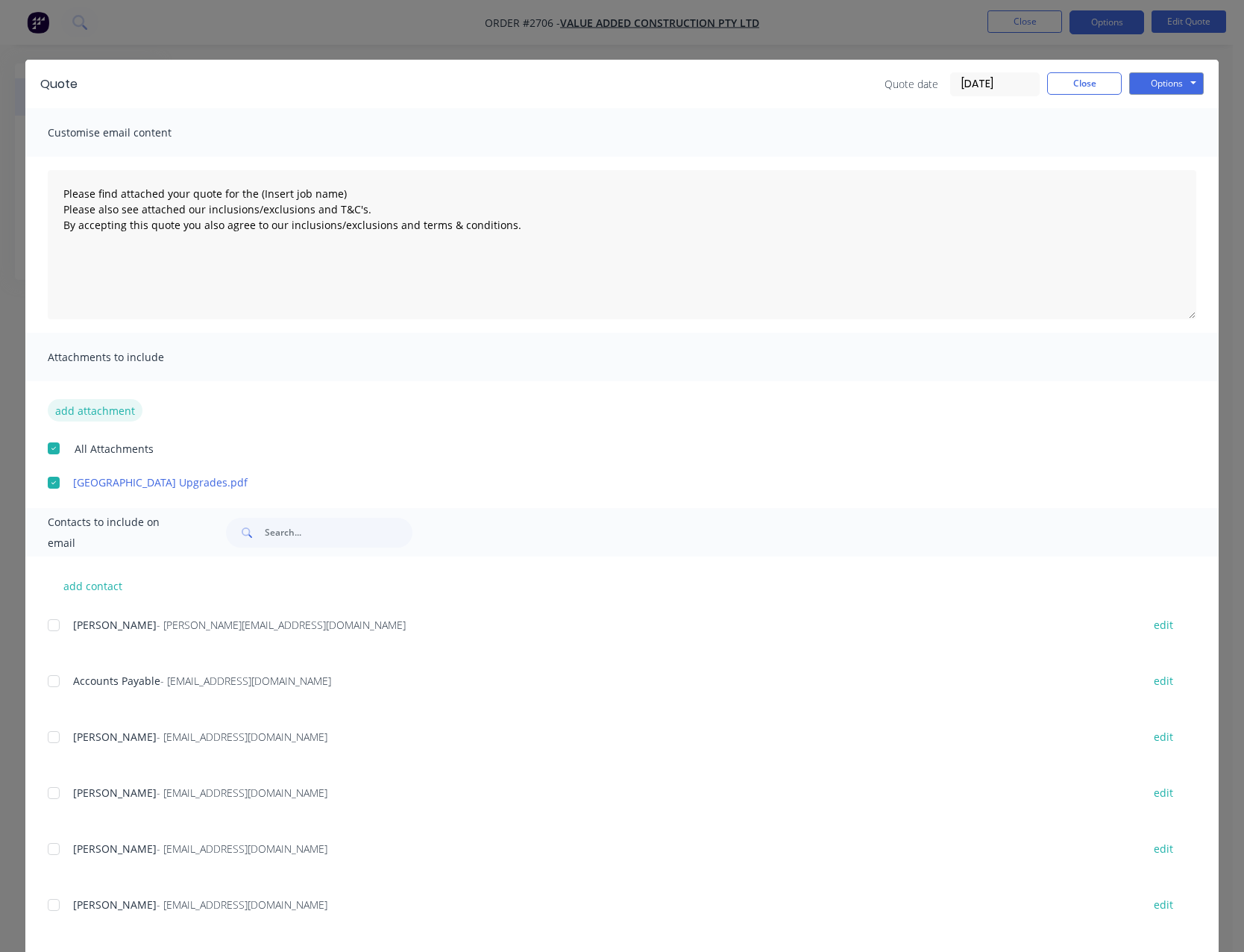
click at [115, 416] on button "add attachment" at bounding box center [95, 410] width 95 height 23
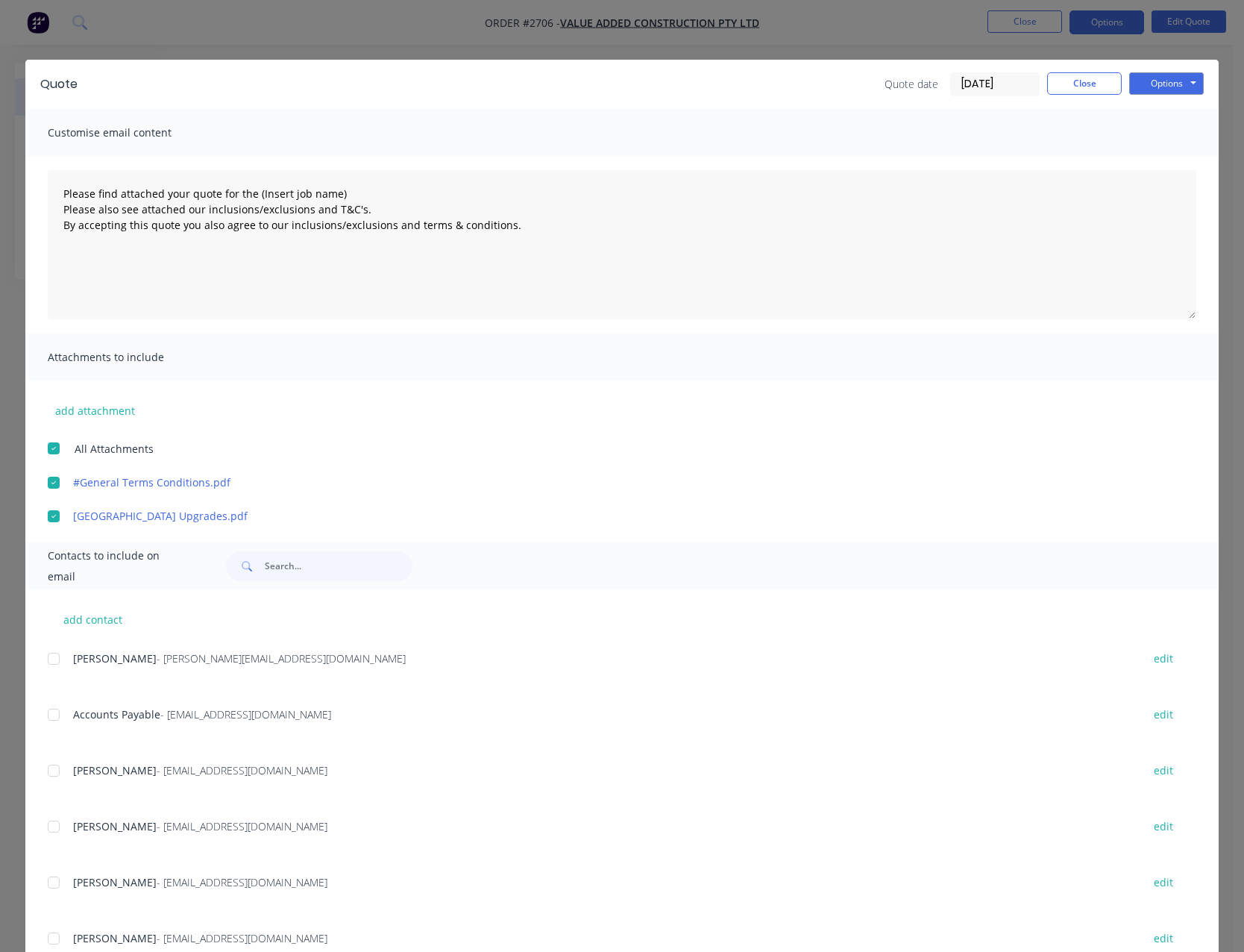
click at [52, 775] on div at bounding box center [53, 770] width 30 height 30
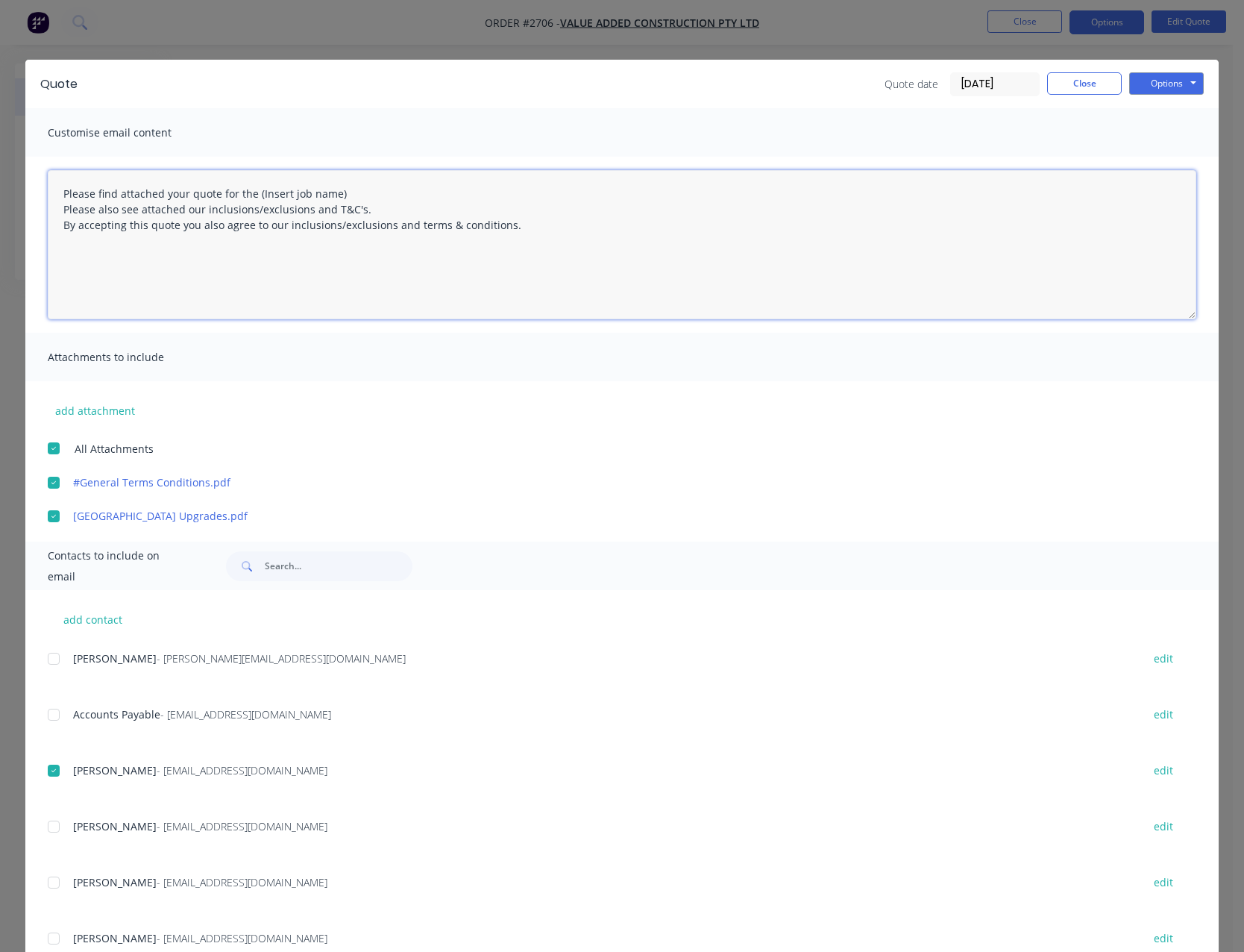
click at [69, 260] on textarea "Please find attached your quote for the (Insert job name) Please also see attac…" at bounding box center [622, 244] width 1148 height 150
click at [71, 260] on textarea "Please find attached your quote for the (Insert job name) Please also see attac…" at bounding box center [622, 244] width 1148 height 150
click at [509, 229] on textarea "Please find attached your quote for the (Insert job name) Please also see attac…" at bounding box center [622, 244] width 1148 height 150
click at [91, 296] on textarea "Please find attached your quote for the (Insert job name) Please also see attac…" at bounding box center [622, 244] width 1148 height 150
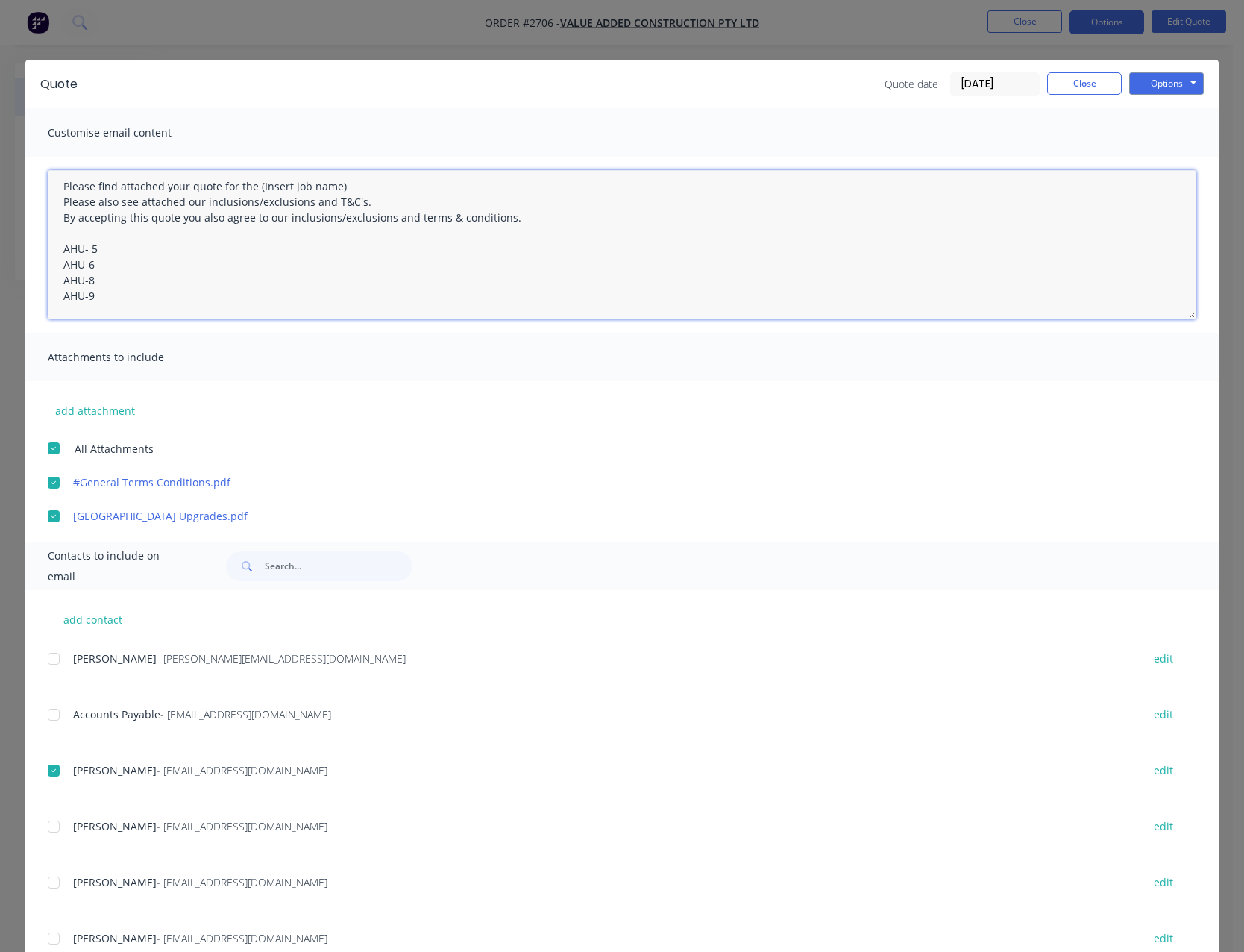
click at [61, 240] on textarea "Please find attached your quote for the (Insert job name) Please also see attac…" at bounding box center [622, 244] width 1148 height 150
click at [103, 265] on textarea "Please find attached your quote for the (Insert job name) Please also see attac…" at bounding box center [622, 244] width 1148 height 150
click at [103, 278] on textarea "Please find attached your quote for the (Insert job name) Please also see attac…" at bounding box center [622, 244] width 1148 height 150
click at [101, 295] on textarea "Please find attached your quote for the (Insert job name) Please also see attac…" at bounding box center [622, 244] width 1148 height 150
click at [105, 314] on textarea "Please find attached your quote for the (Insert job name) Please also see attac…" at bounding box center [622, 244] width 1148 height 150
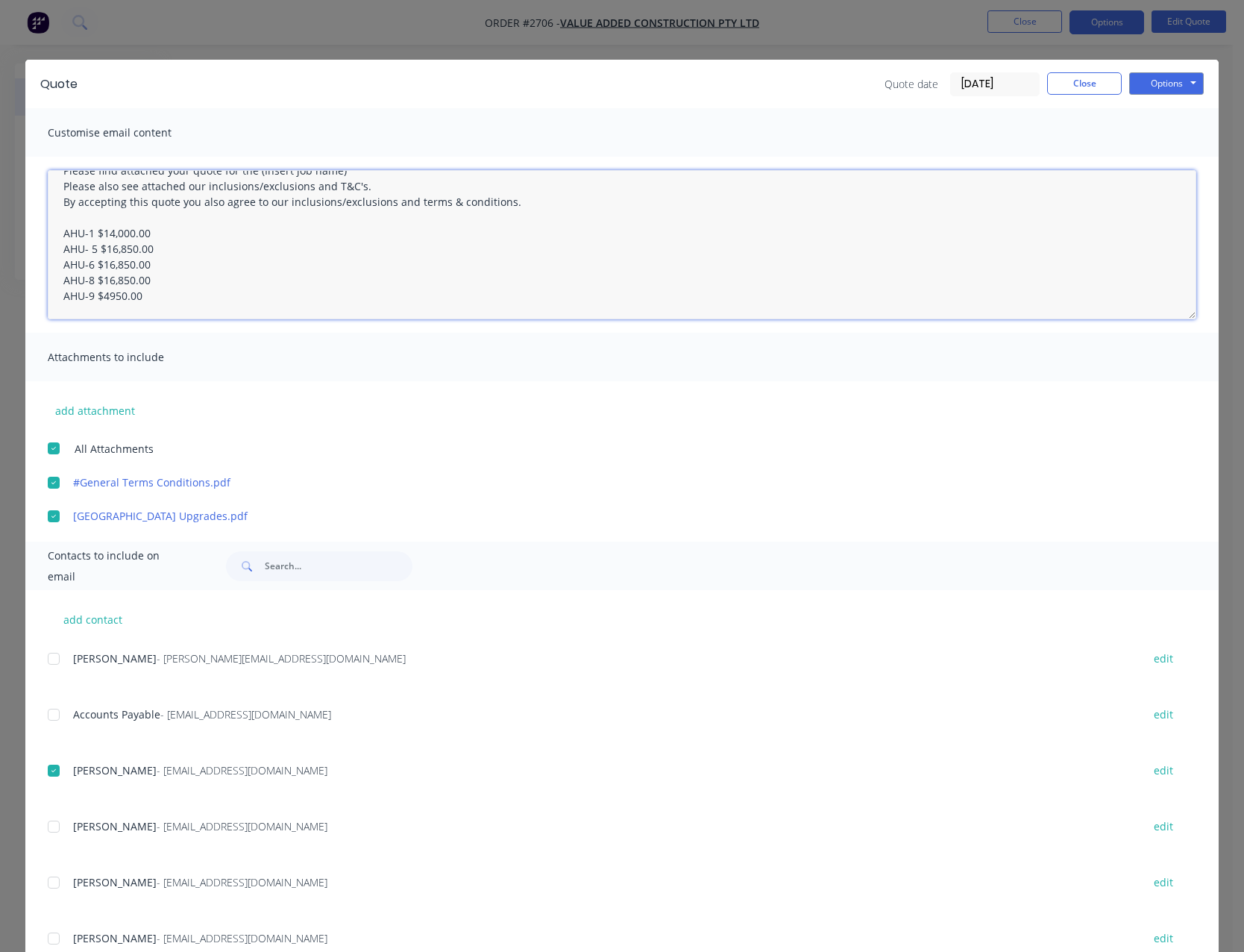
scroll to position [39, 0]
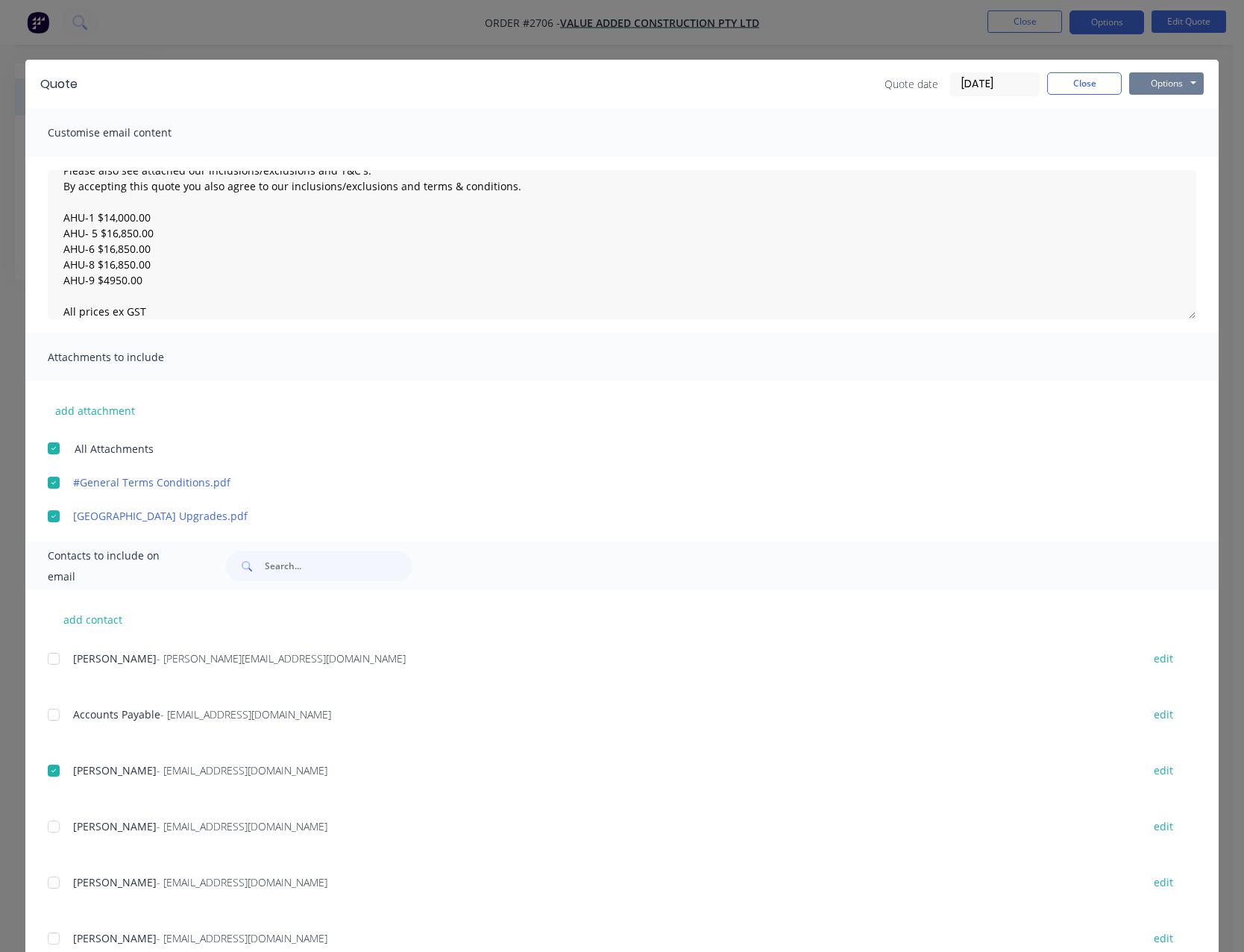
click at [1143, 89] on button "Options" at bounding box center [1166, 84] width 75 height 23
click at [1152, 155] on button "Email" at bounding box center [1176, 159] width 96 height 25
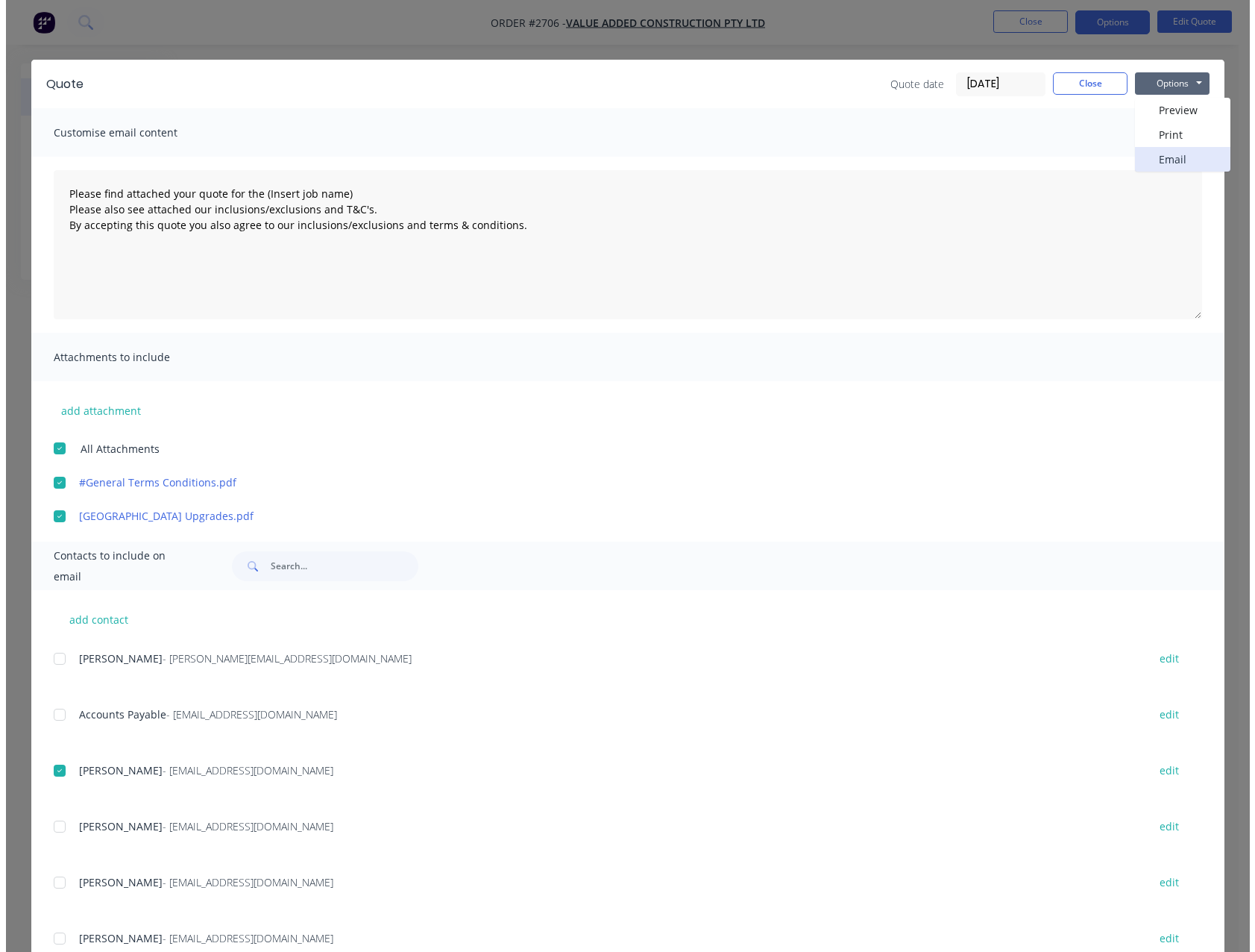
scroll to position [0, 0]
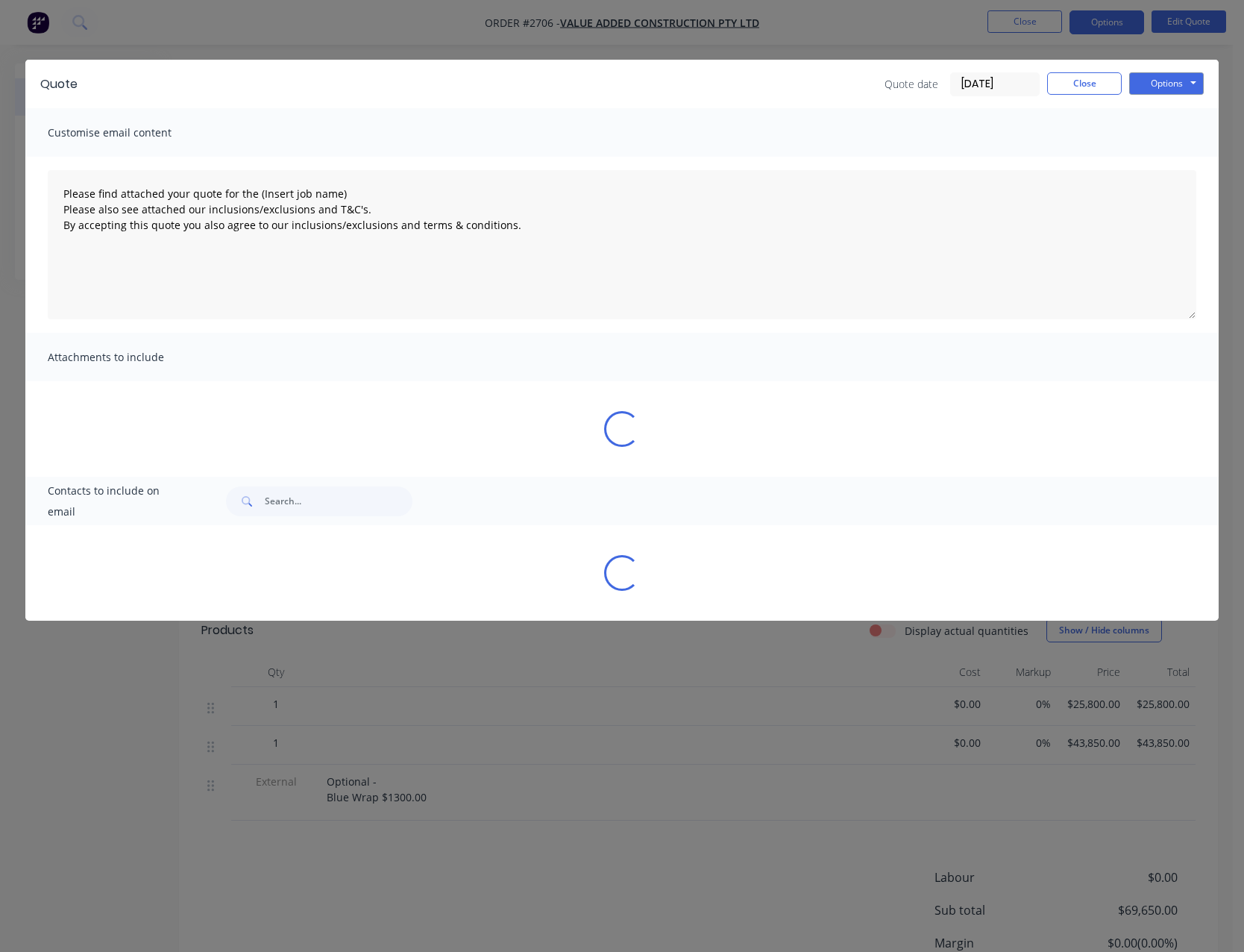
type textarea "Please find attached your quote for the (Insert job name) Please also see attac…"
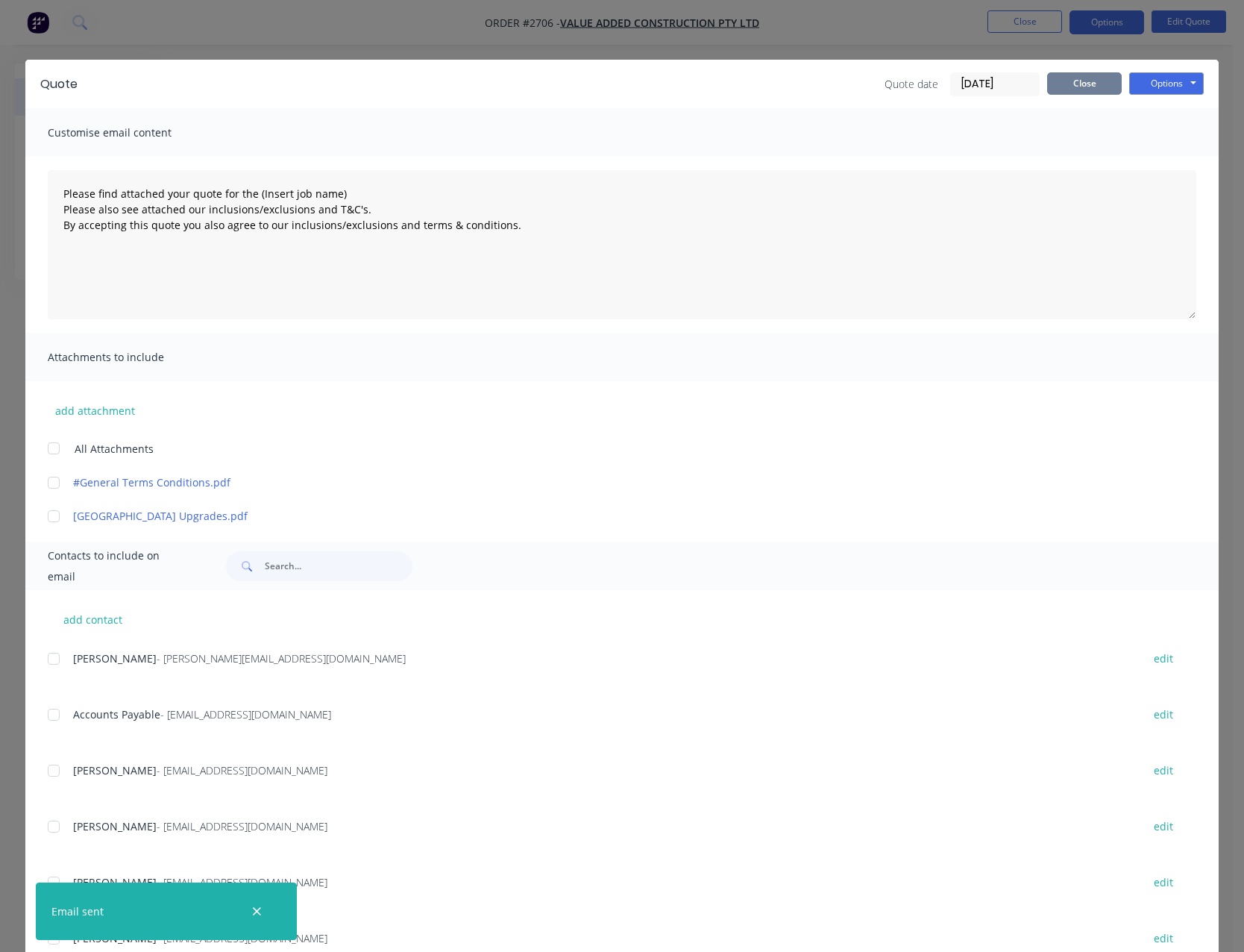
click at [1070, 82] on button "Close" at bounding box center [1084, 84] width 75 height 23
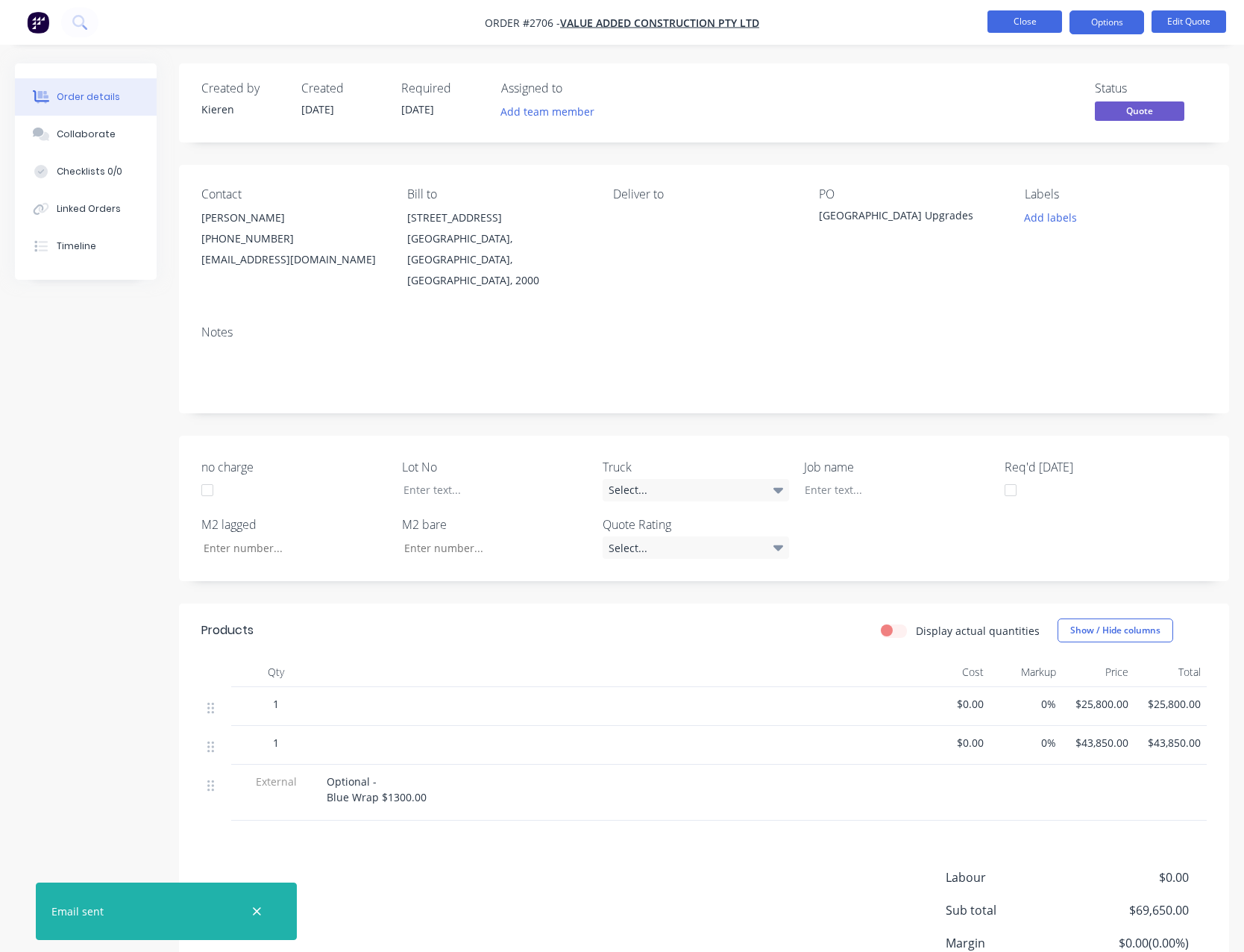
click at [1020, 20] on button "Close" at bounding box center [1024, 22] width 75 height 23
